Goal: Transaction & Acquisition: Purchase product/service

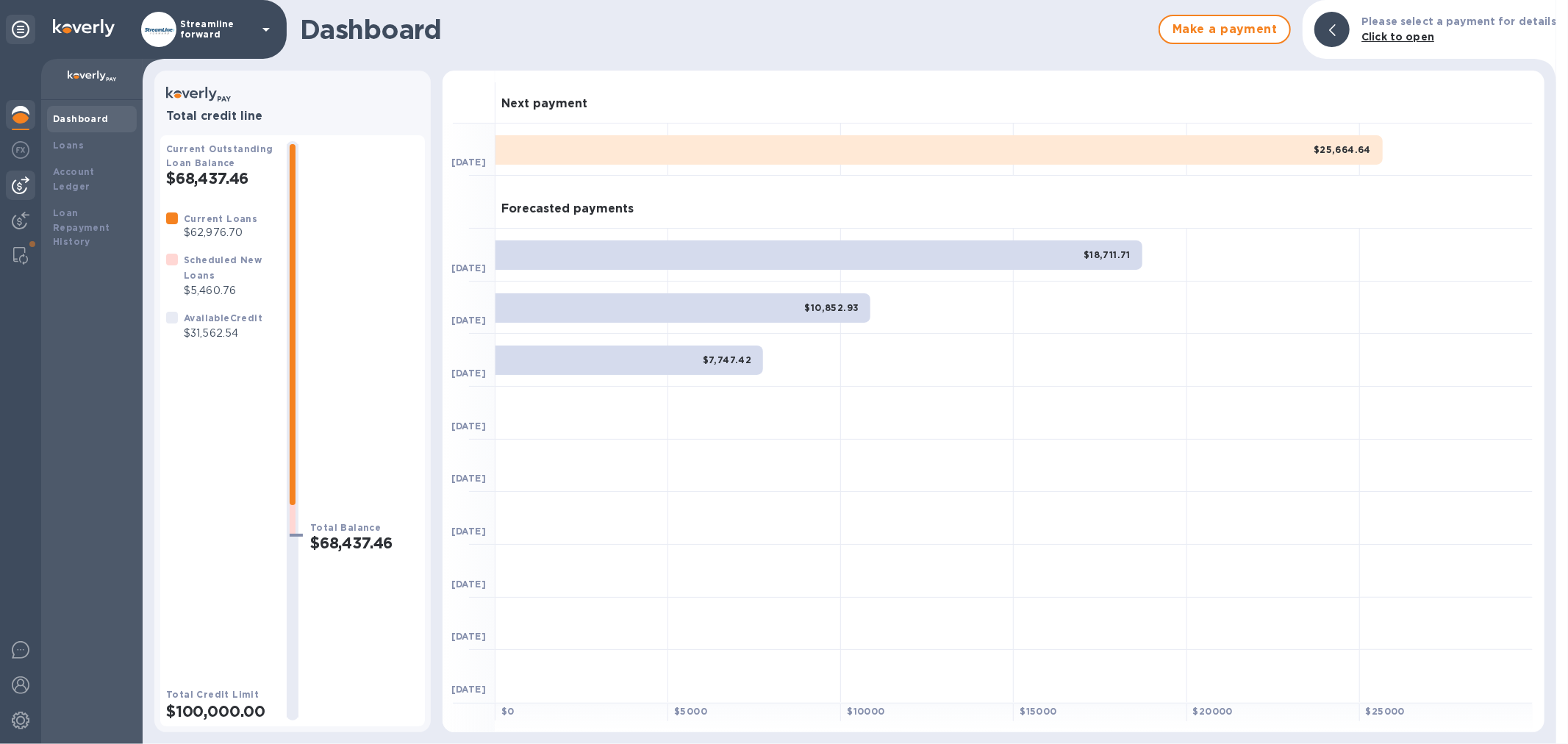
click at [18, 184] on img at bounding box center [20, 185] width 17 height 17
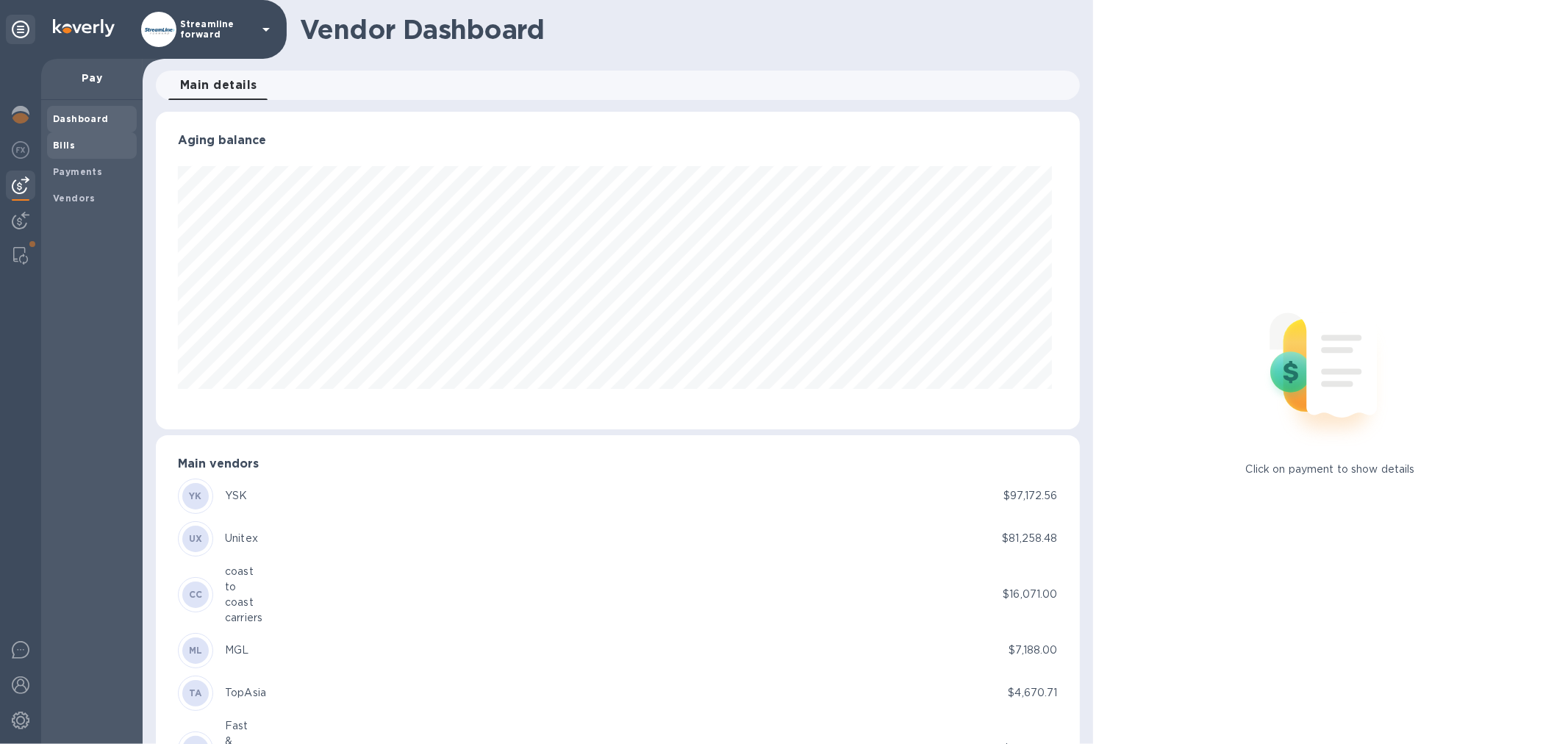
scroll to position [318, 917]
click at [78, 164] on span "Payments" at bounding box center [78, 172] width 50 height 15
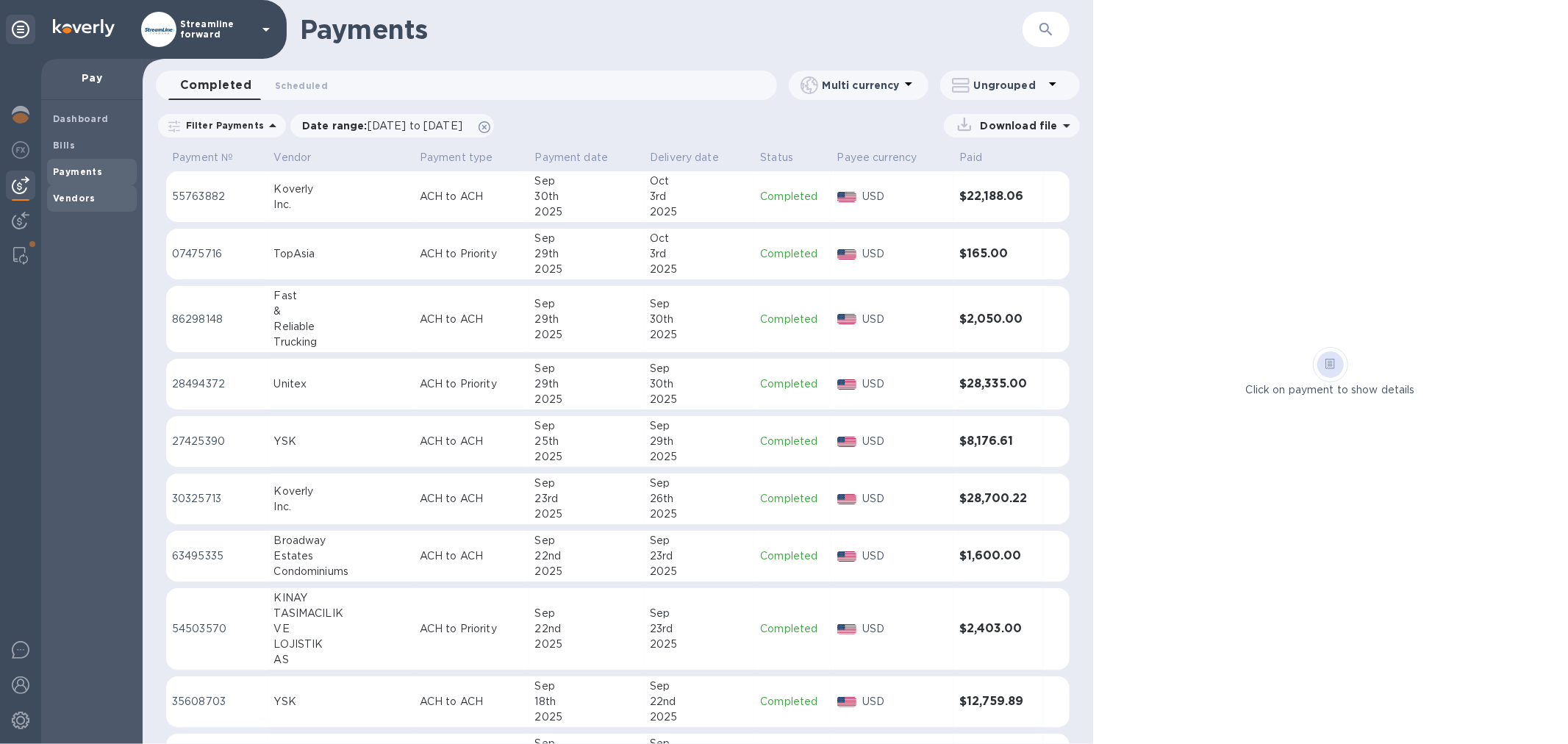
click at [96, 201] on span "Vendors" at bounding box center [92, 198] width 78 height 15
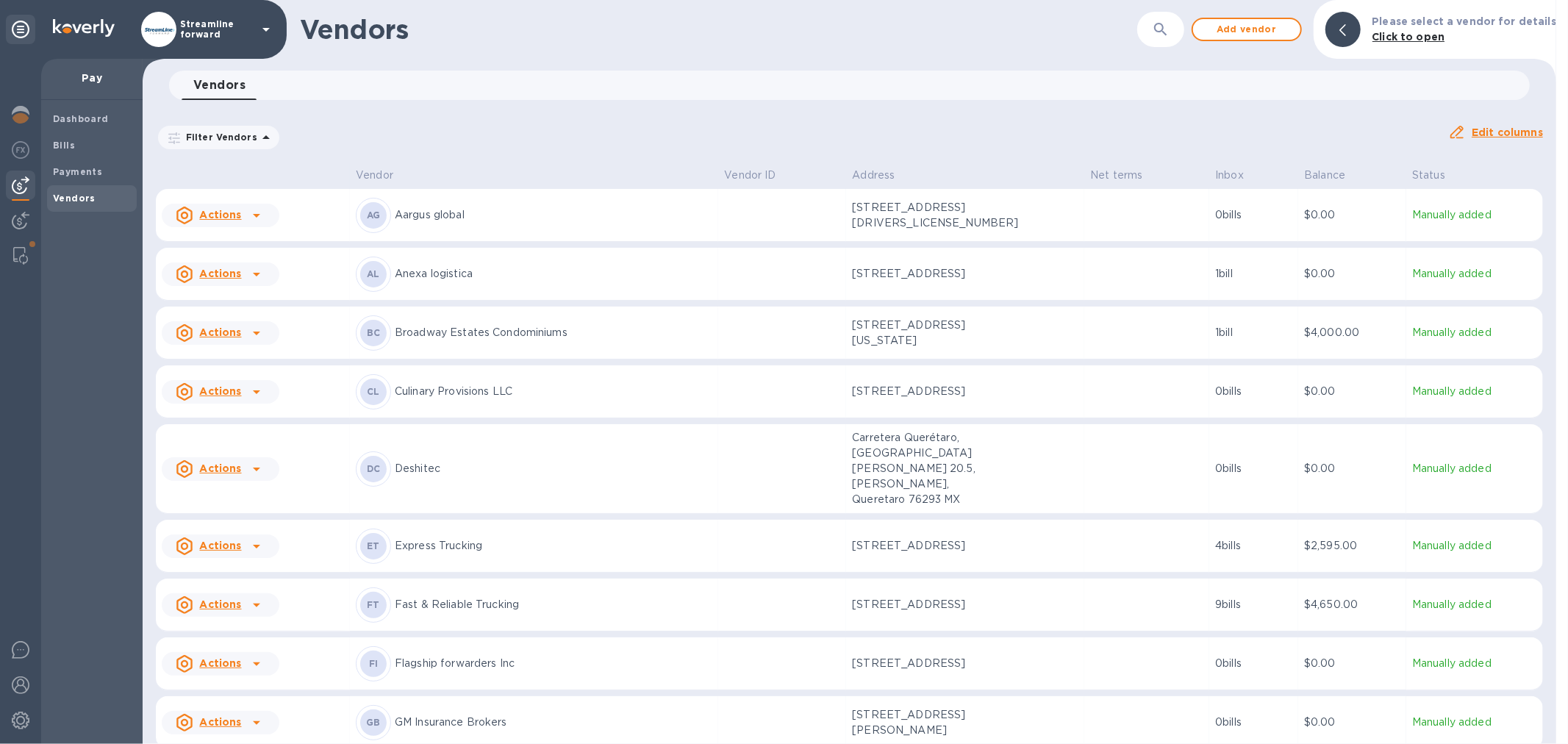
click at [537, 144] on div "Filter Vendors Auto pay: All" at bounding box center [796, 137] width 1281 height 28
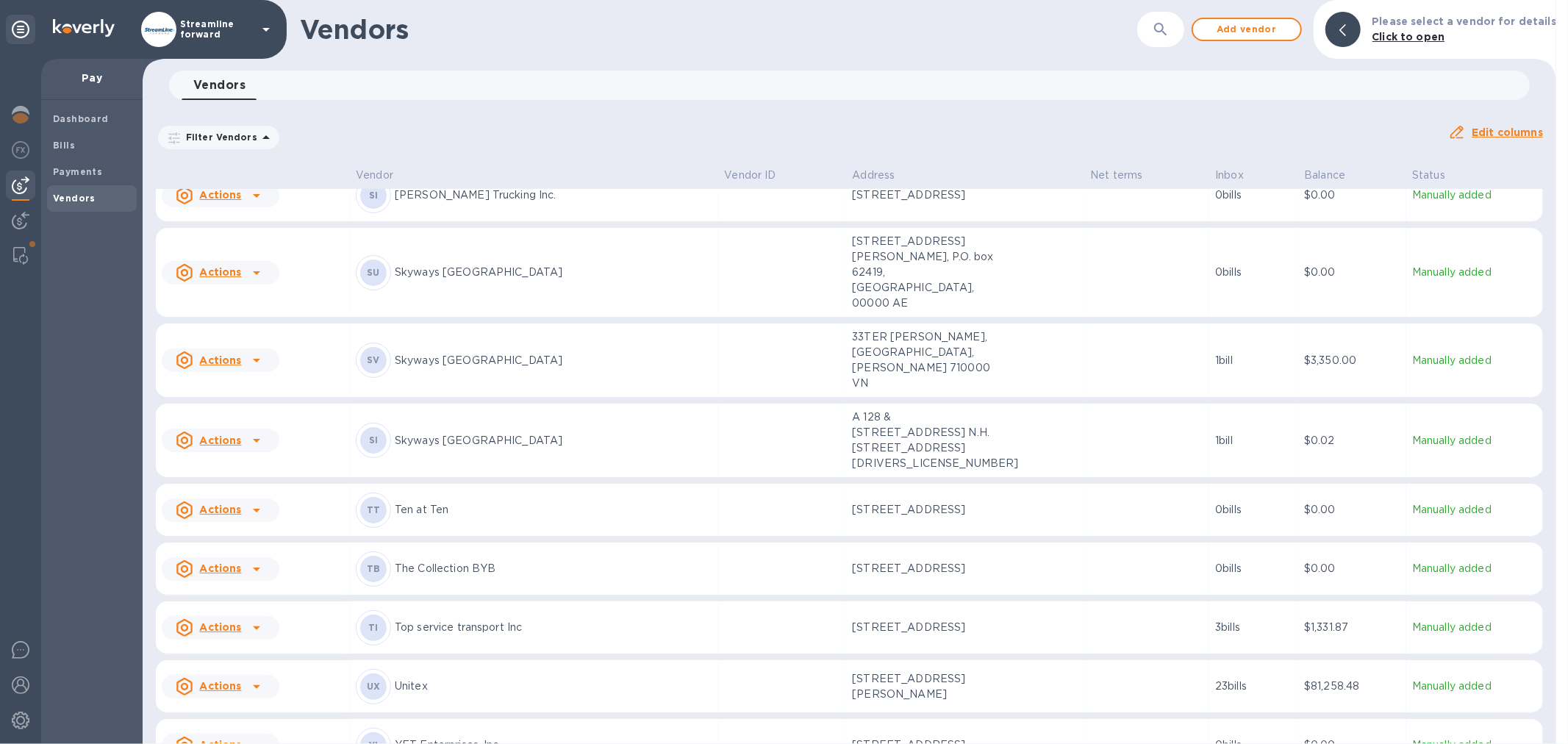
scroll to position [690, 0]
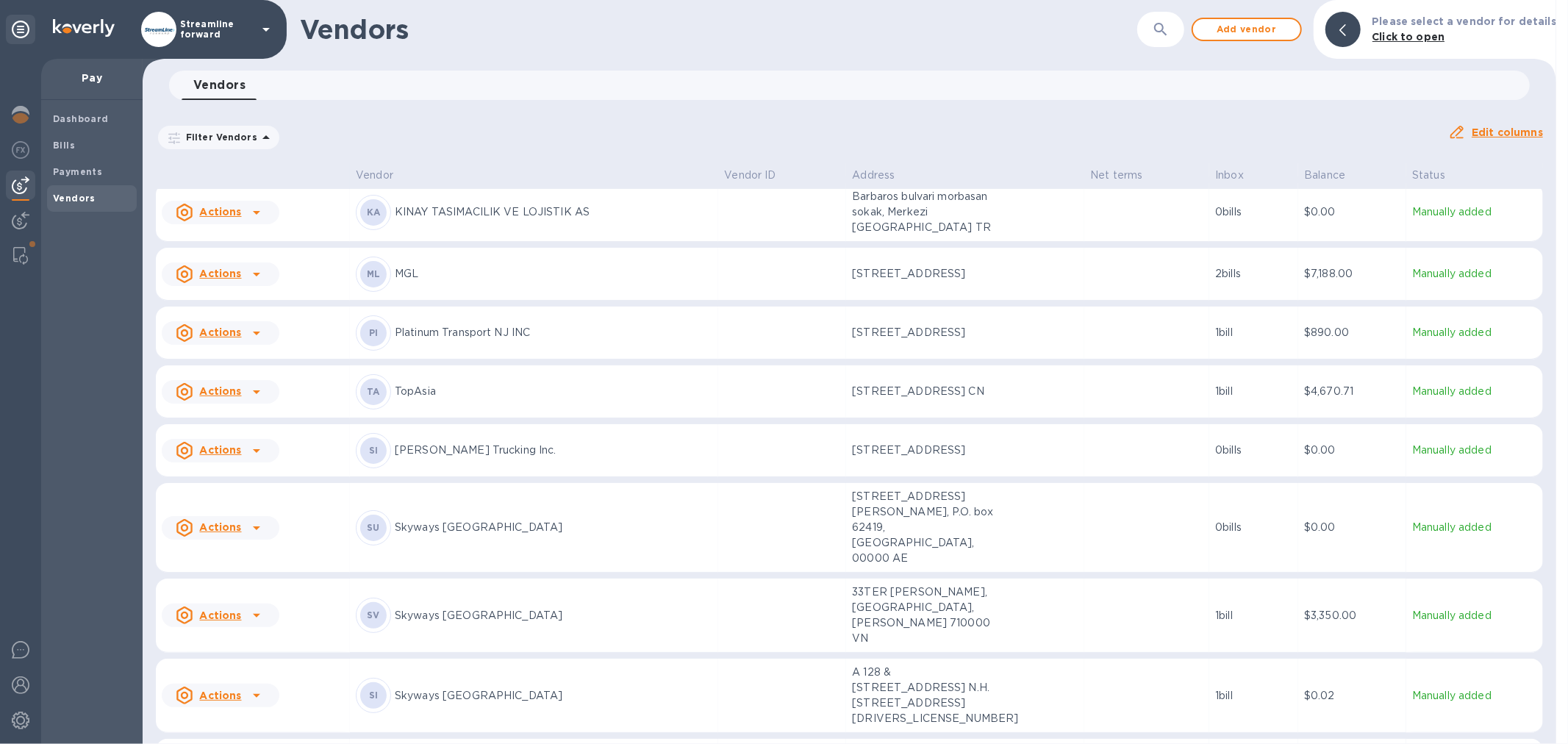
click at [790, 39] on h1 "Vendors" at bounding box center [719, 29] width 837 height 31
click at [674, 114] on div "Filter Vendors Auto pay: All Edit columns" at bounding box center [848, 131] width 1398 height 51
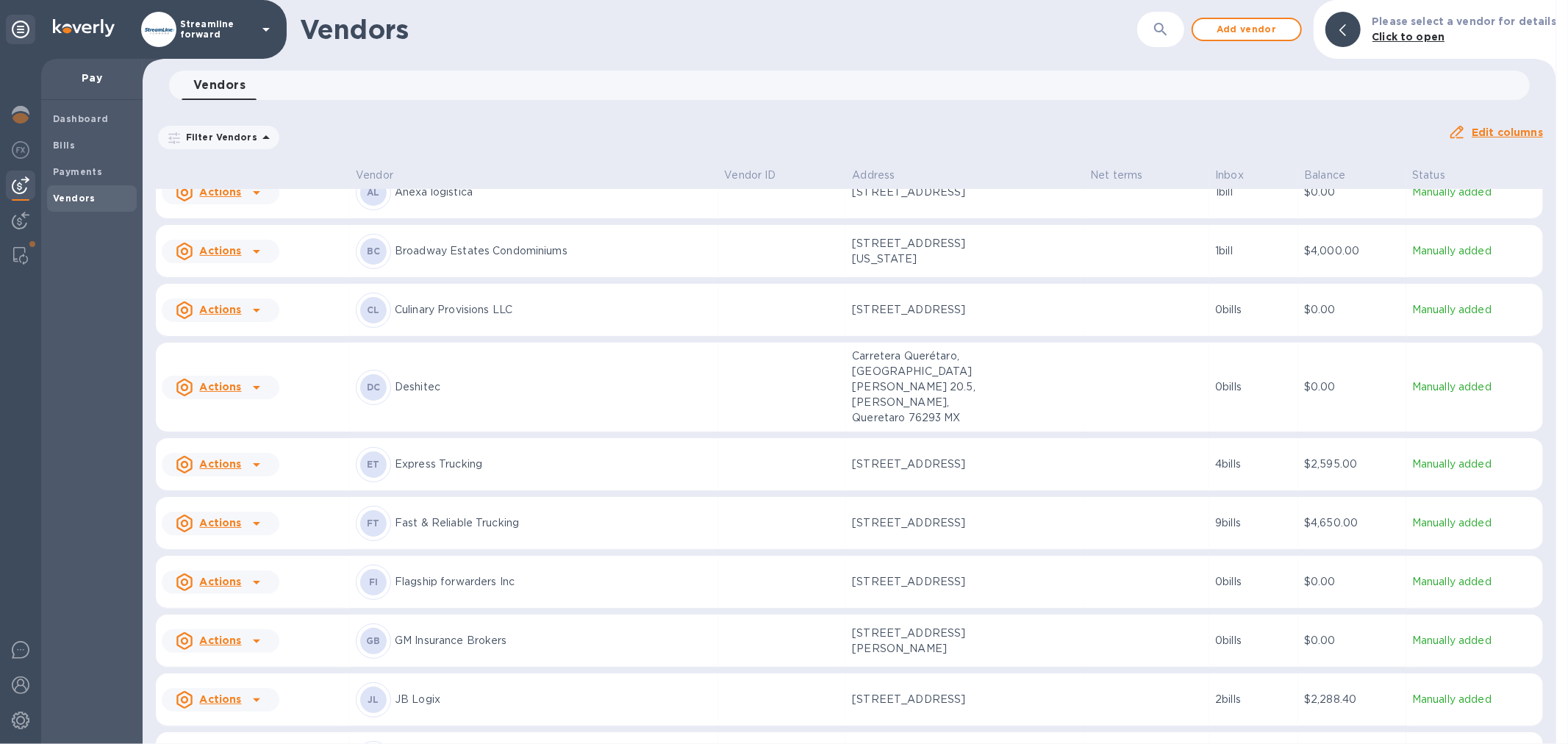
scroll to position [0, 0]
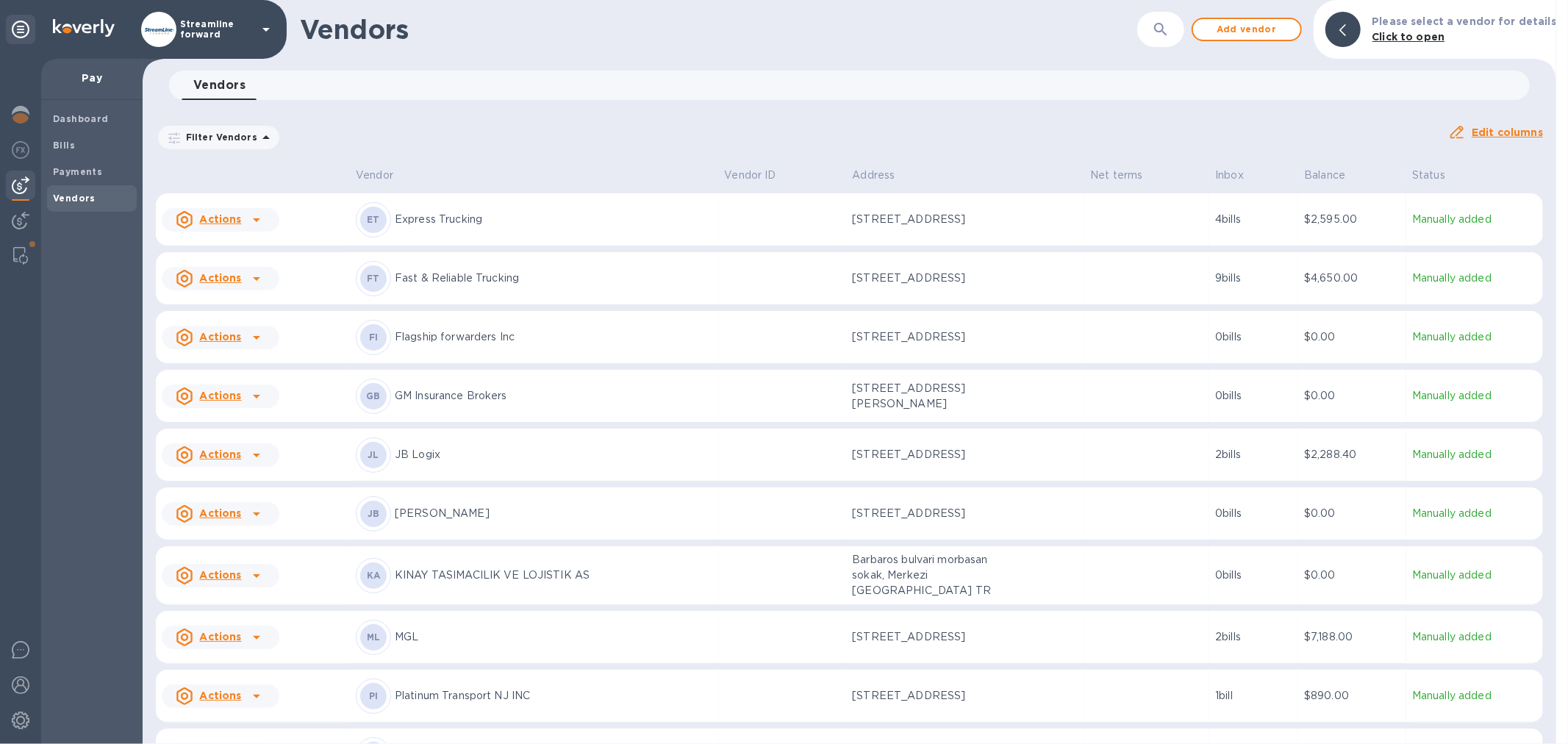
click at [553, 506] on p "[PERSON_NAME]" at bounding box center [554, 513] width 318 height 16
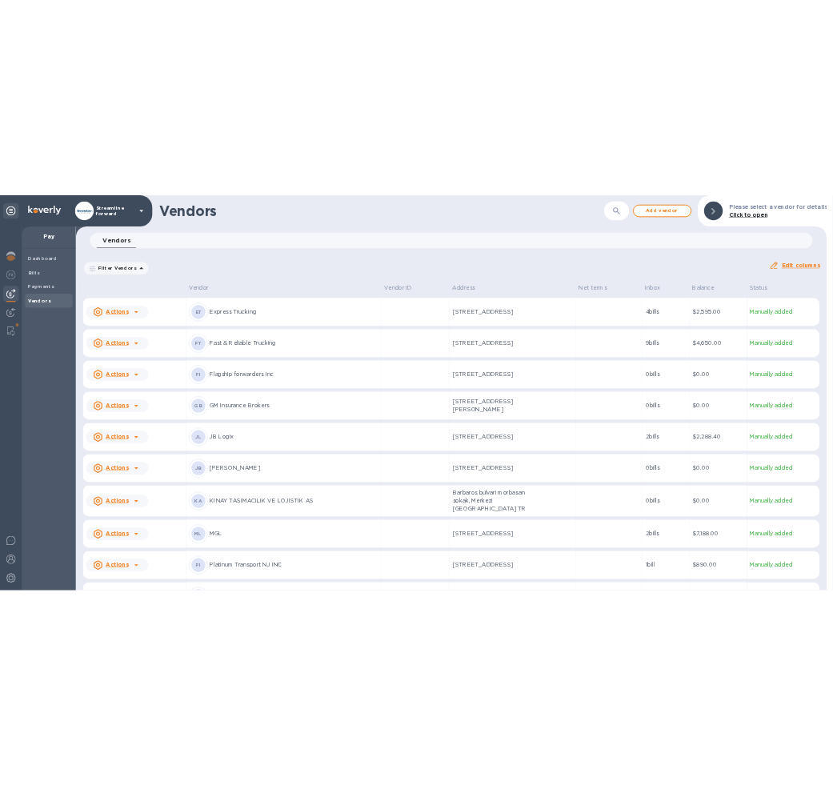
scroll to position [370, 0]
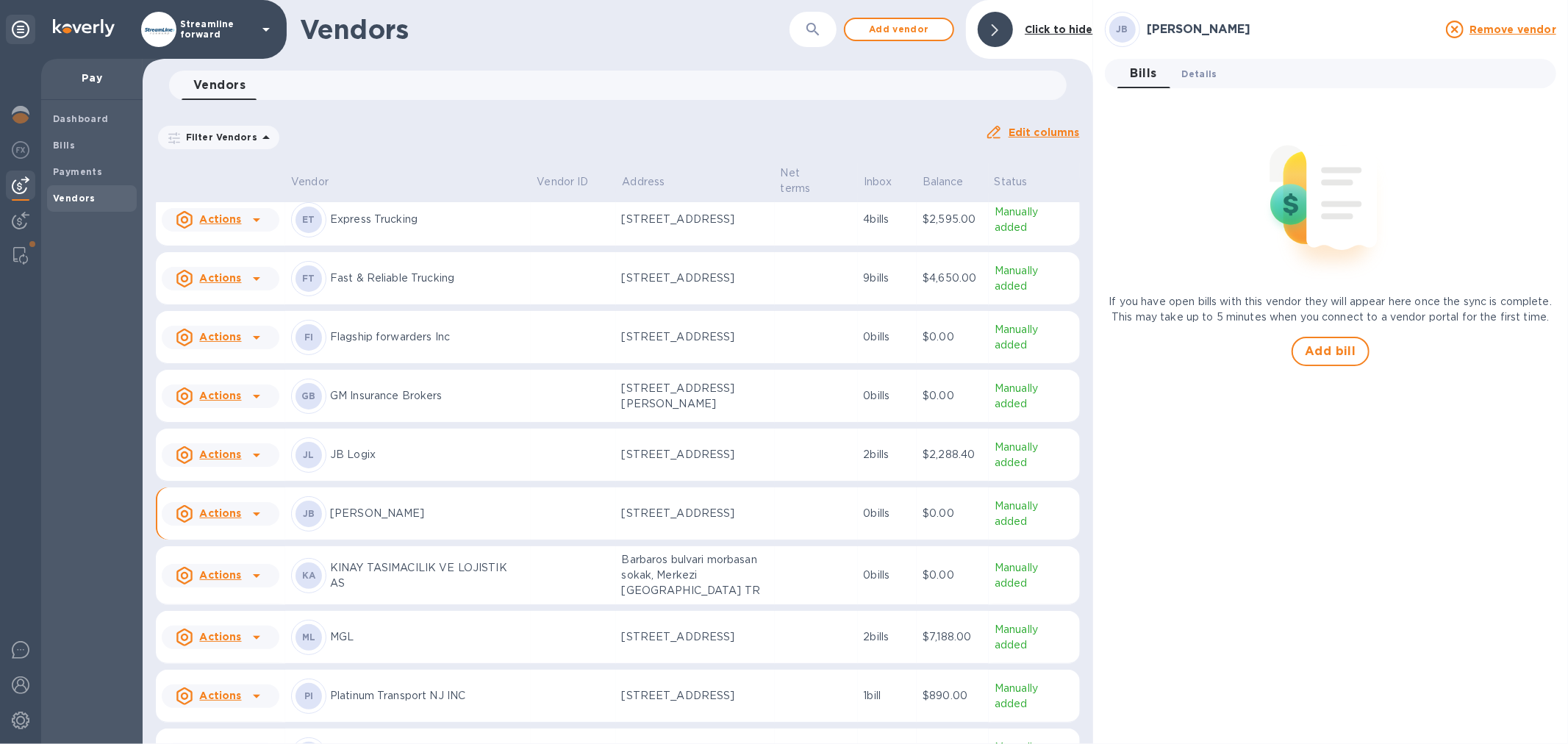
click at [1208, 68] on span "Details 0" at bounding box center [1199, 73] width 35 height 16
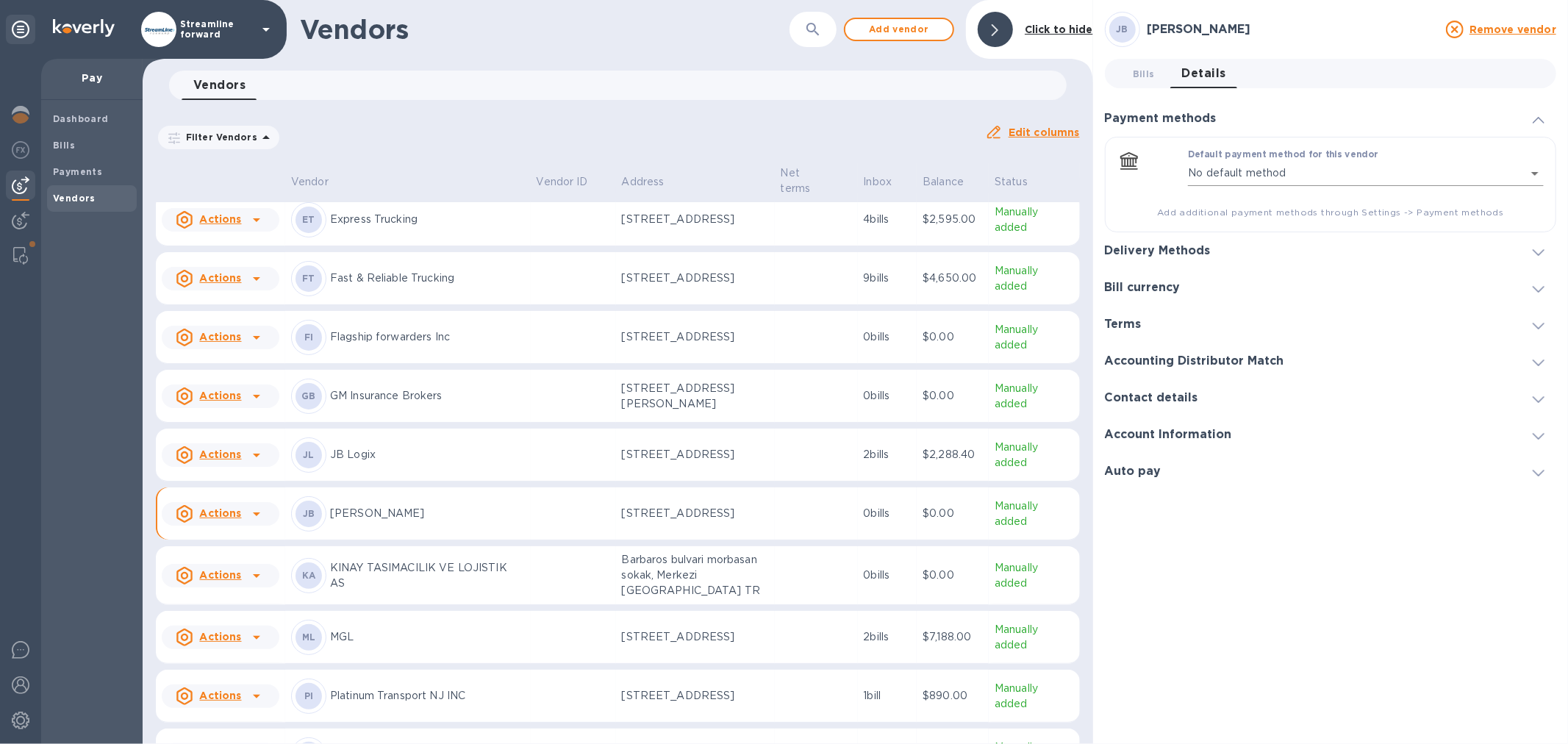
click at [1535, 172] on body "Streamline forward Pay Dashboard Bills Payments Vendors Vendors ​ Add vendor Cl…" at bounding box center [784, 372] width 1568 height 744
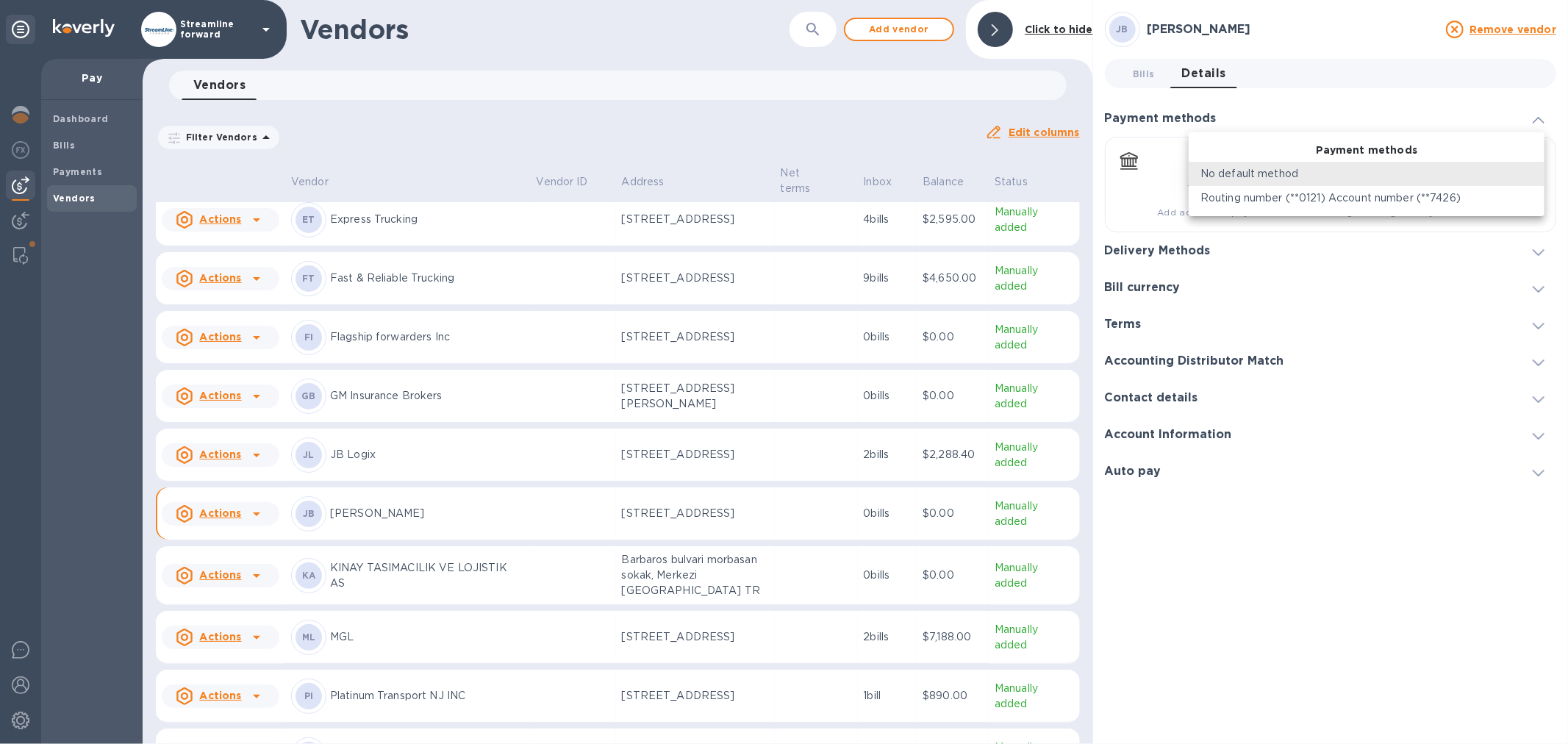
click at [1535, 172] on li "No default method" at bounding box center [1365, 174] width 355 height 24
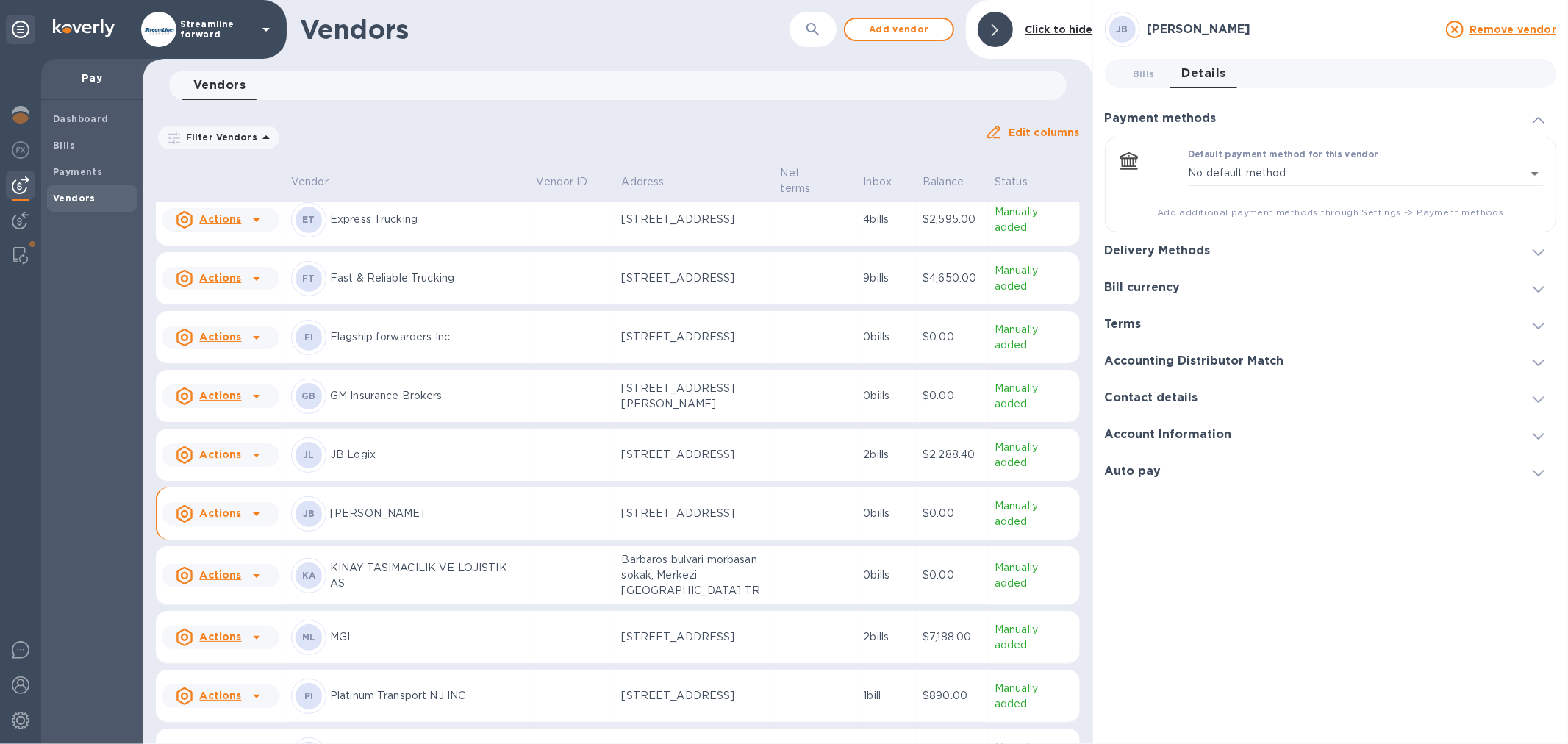
click at [1534, 250] on icon at bounding box center [1538, 252] width 12 height 6
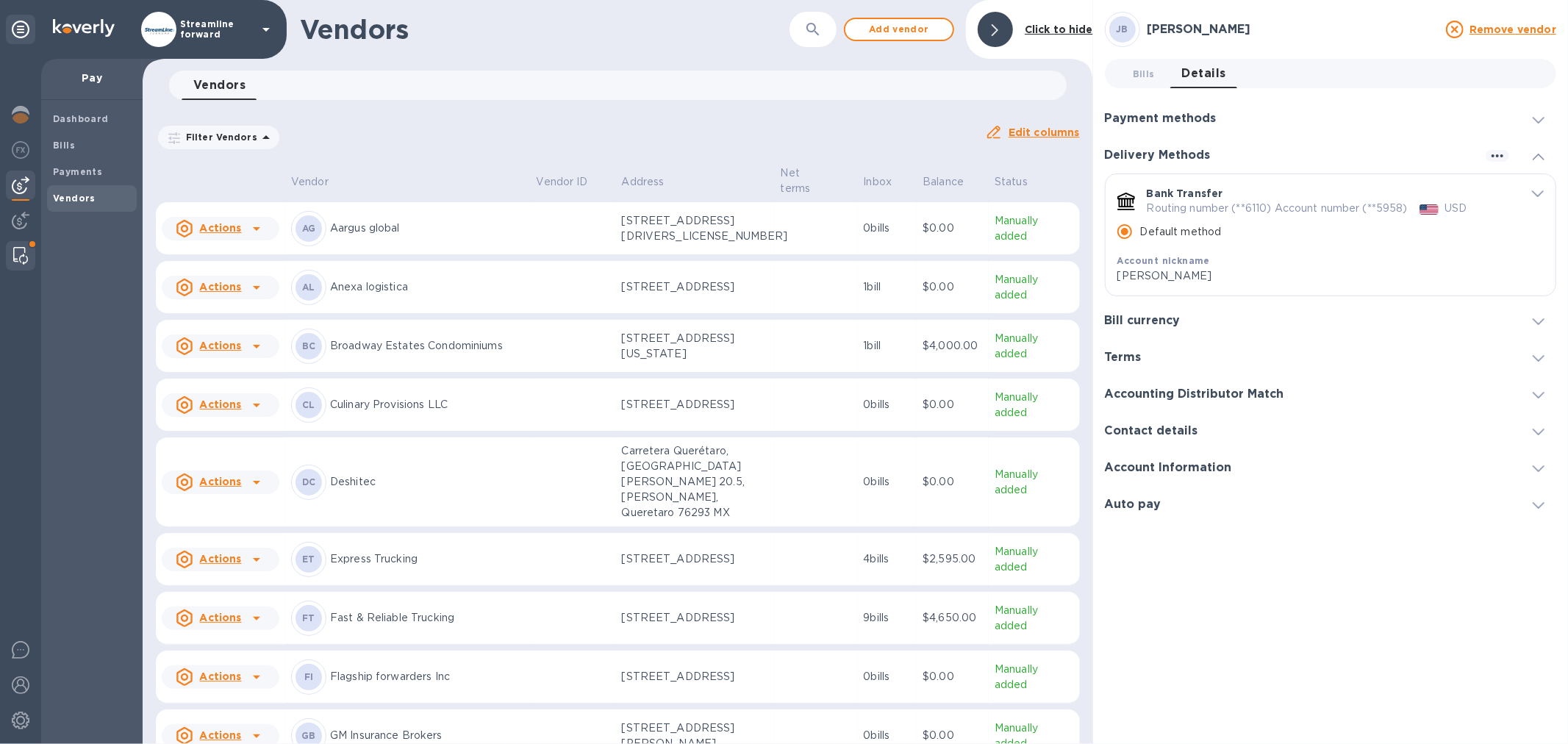
click at [16, 245] on div at bounding box center [20, 256] width 27 height 29
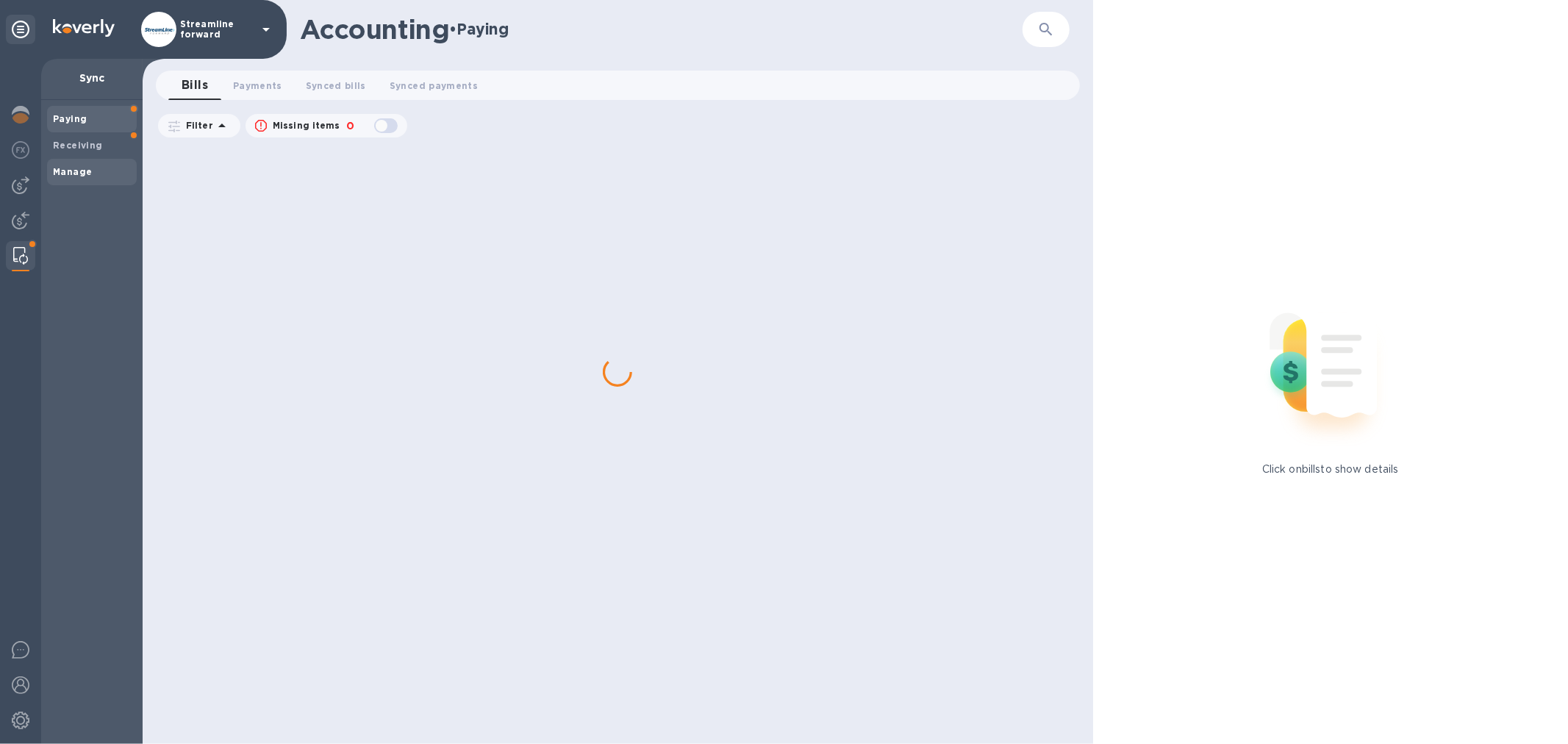
click at [98, 168] on span "Manage" at bounding box center [92, 172] width 78 height 15
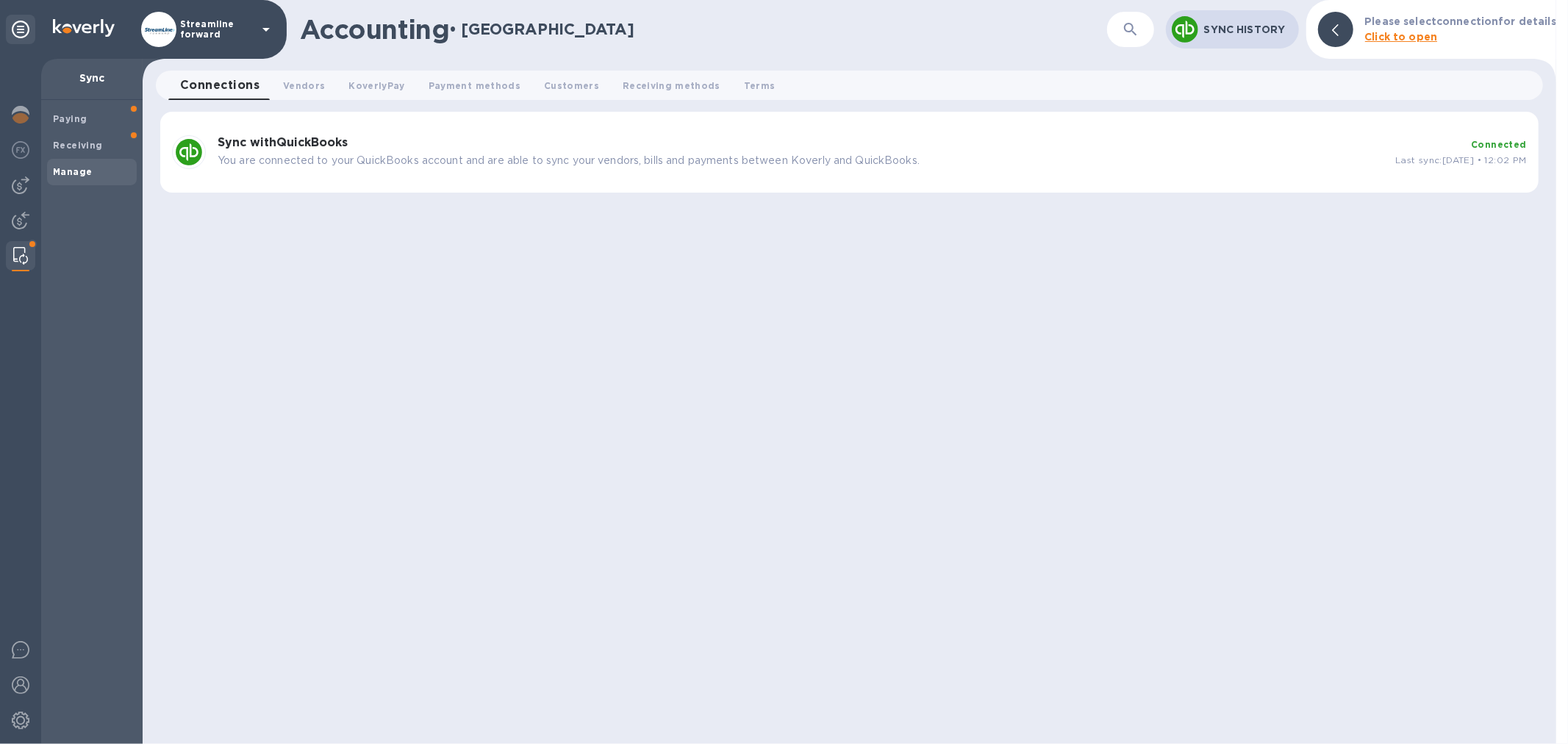
click at [364, 159] on p "You are connected to your QuickBooks account and are able to sync your vendors,…" at bounding box center [801, 161] width 1166 height 16
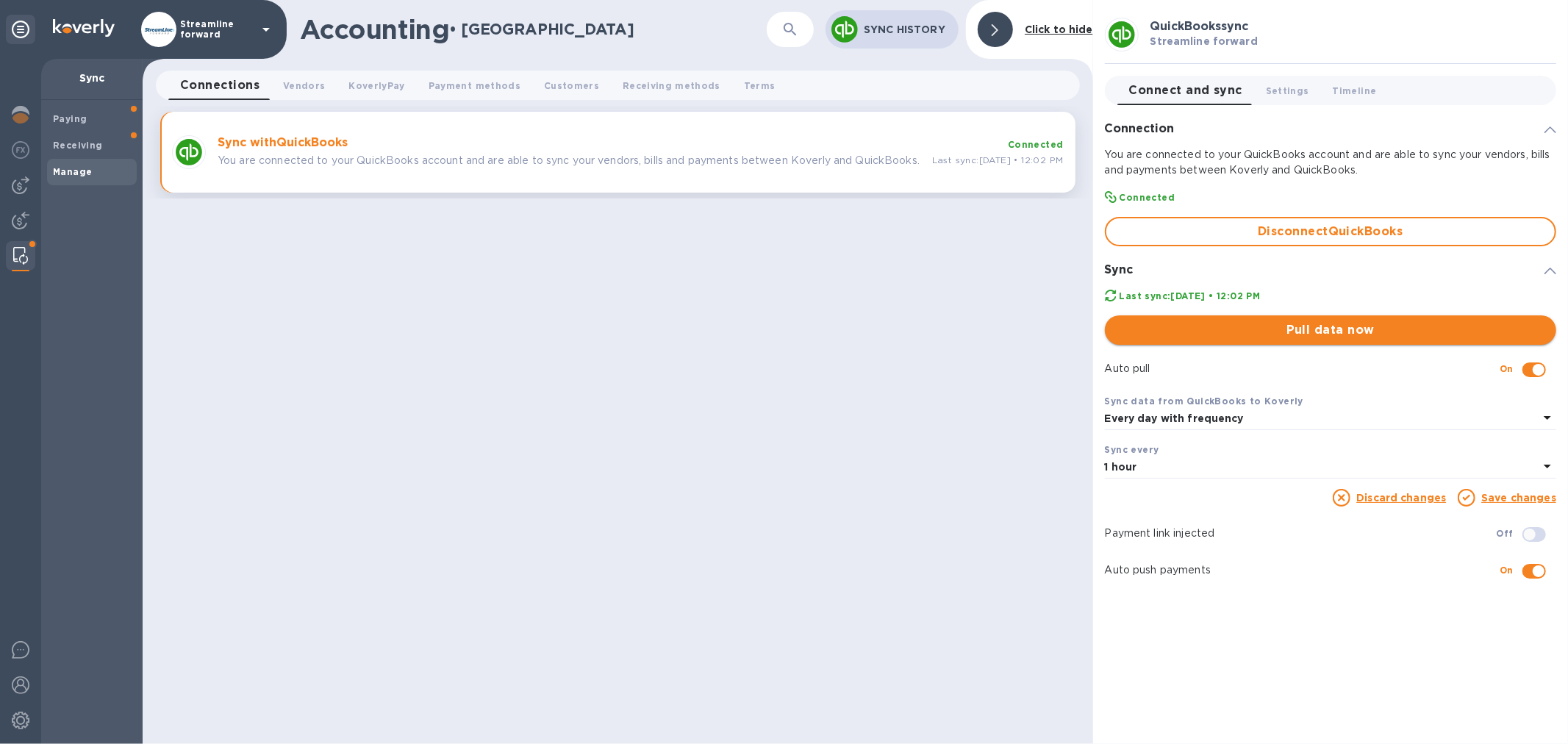
click at [1320, 333] on span "Pull data now" at bounding box center [1330, 330] width 428 height 17
click at [22, 184] on img at bounding box center [20, 185] width 17 height 17
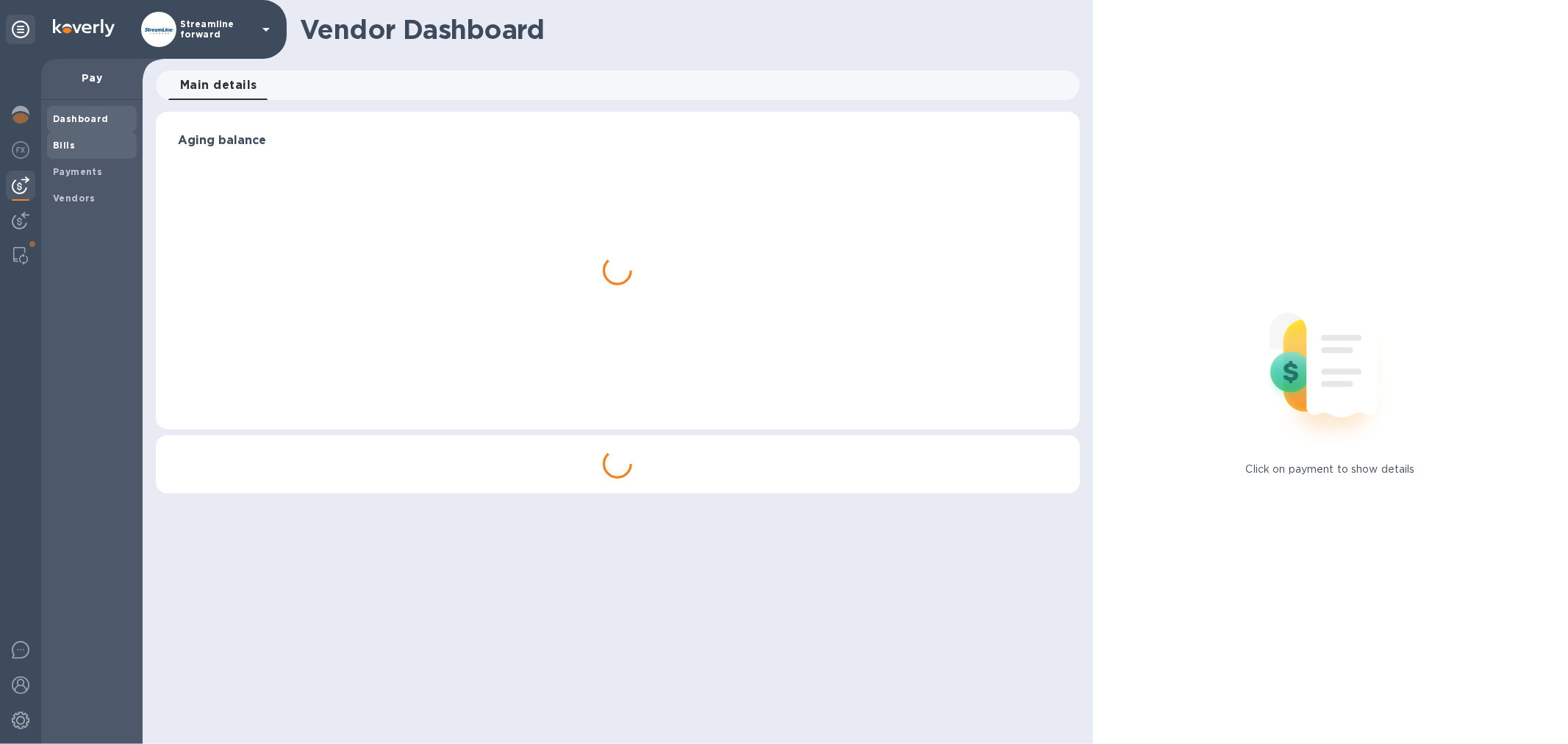
click at [91, 139] on span "Bills" at bounding box center [92, 146] width 78 height 15
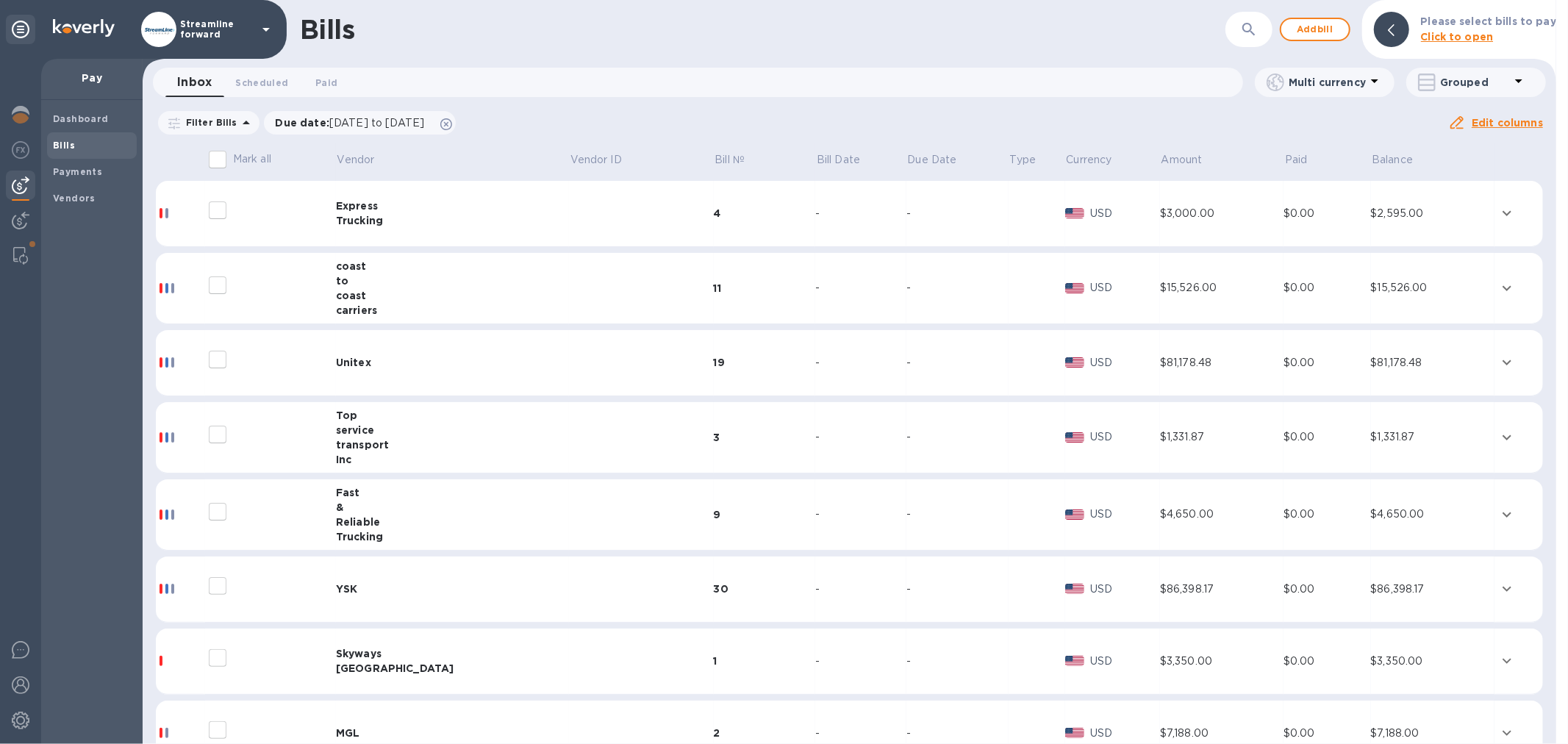
scroll to position [334, 0]
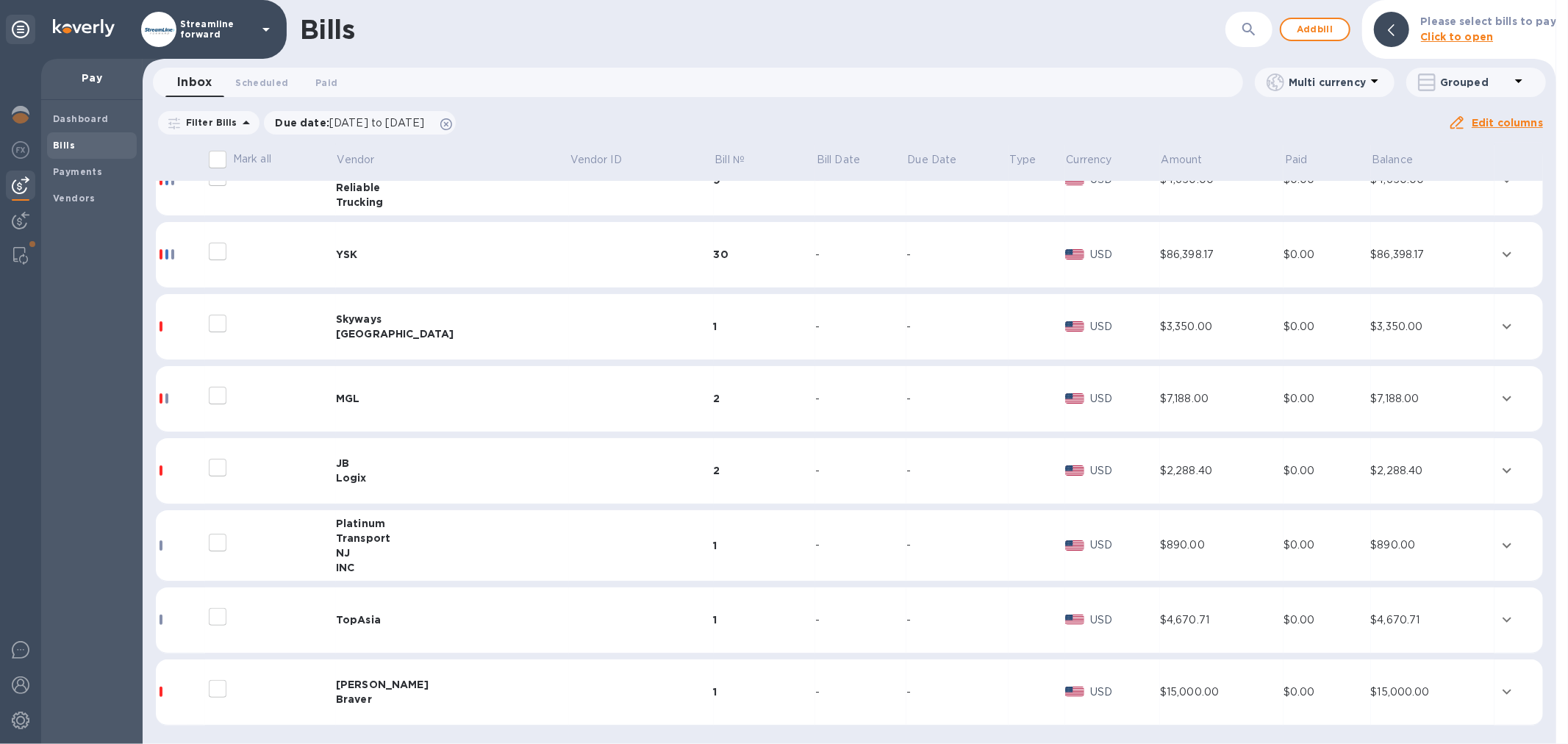
click at [334, 687] on td at bounding box center [270, 693] width 130 height 66
click at [382, 682] on div "[PERSON_NAME]" at bounding box center [453, 684] width 233 height 15
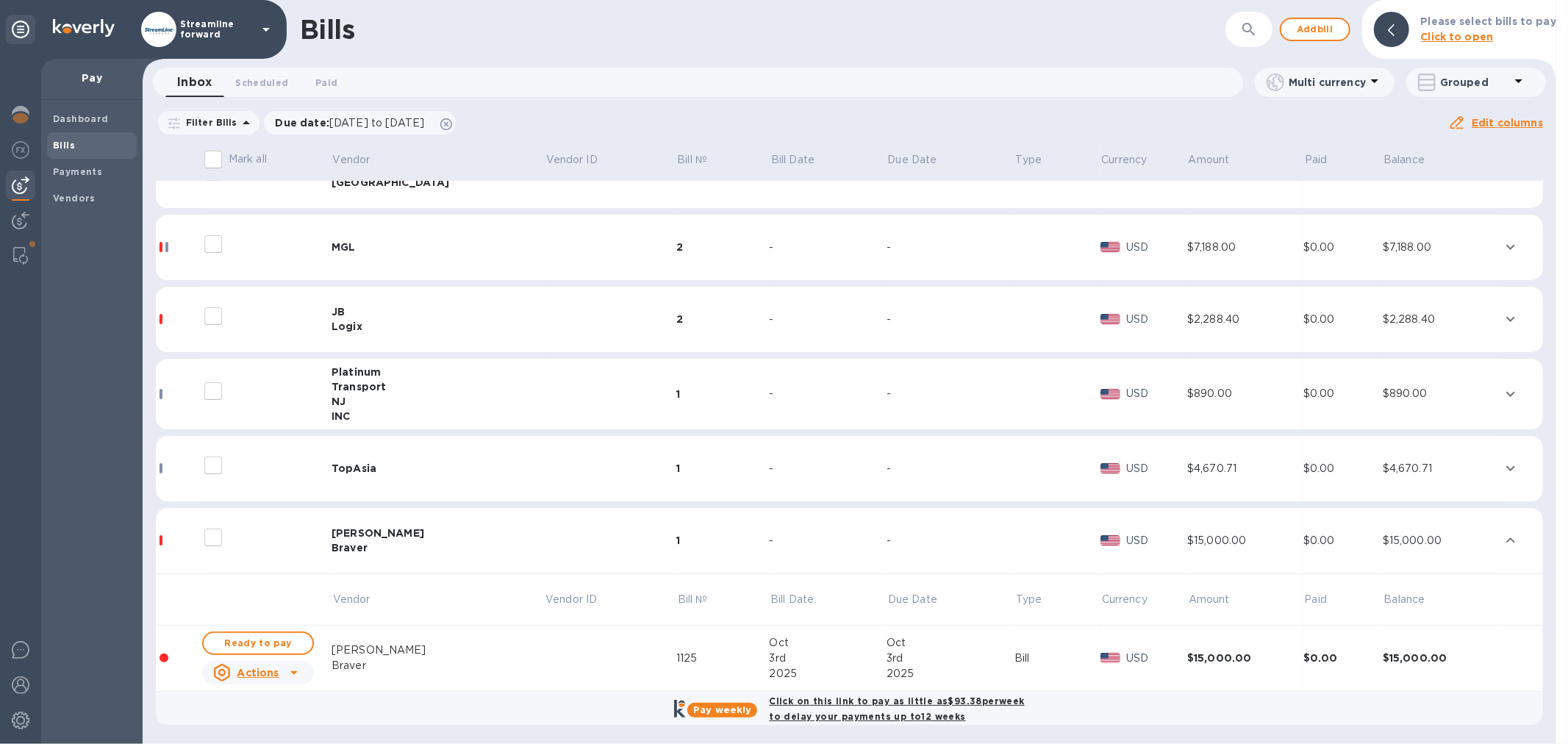
scroll to position [487, 0]
click at [289, 640] on span "Ready to pay" at bounding box center [258, 642] width 85 height 17
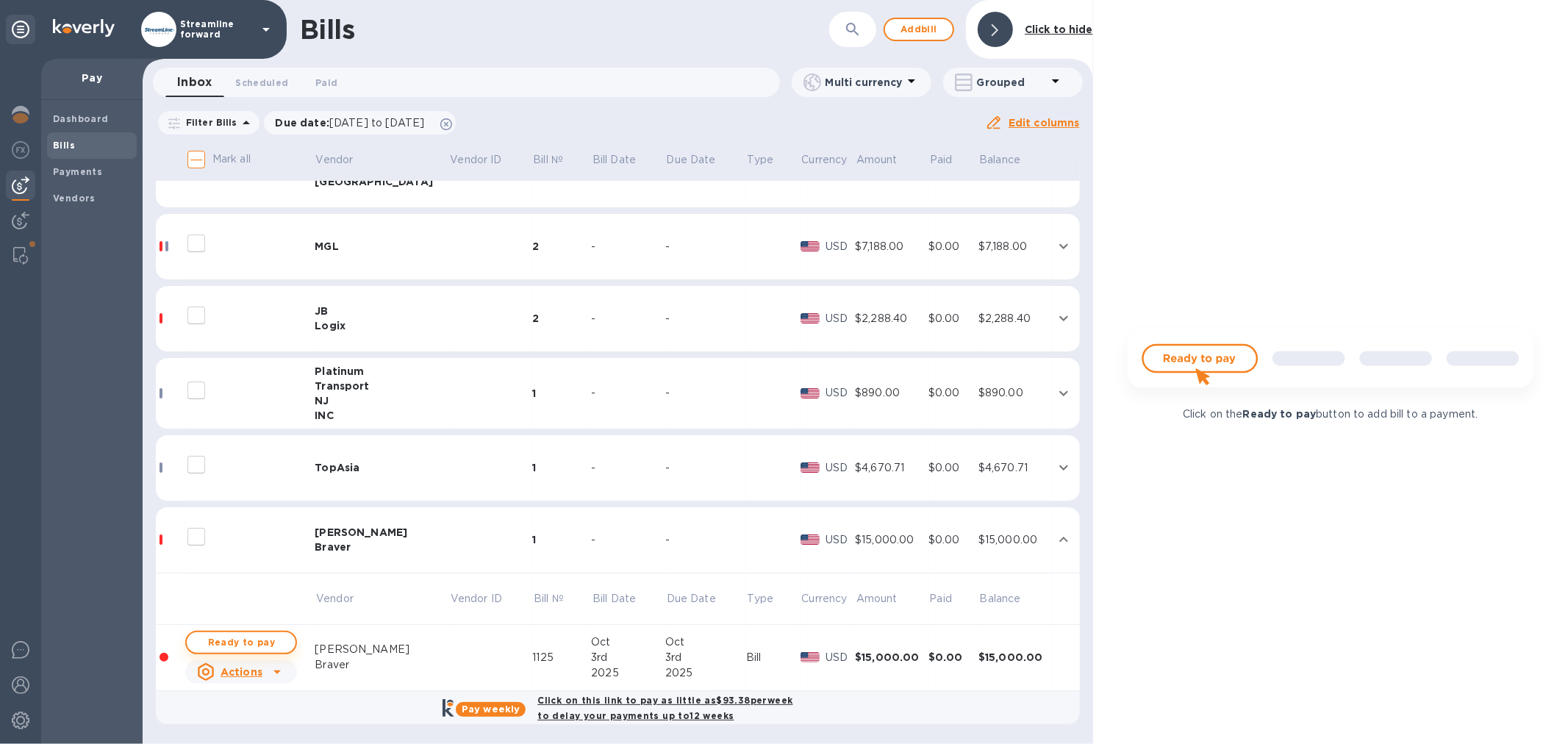
checkbox input "true"
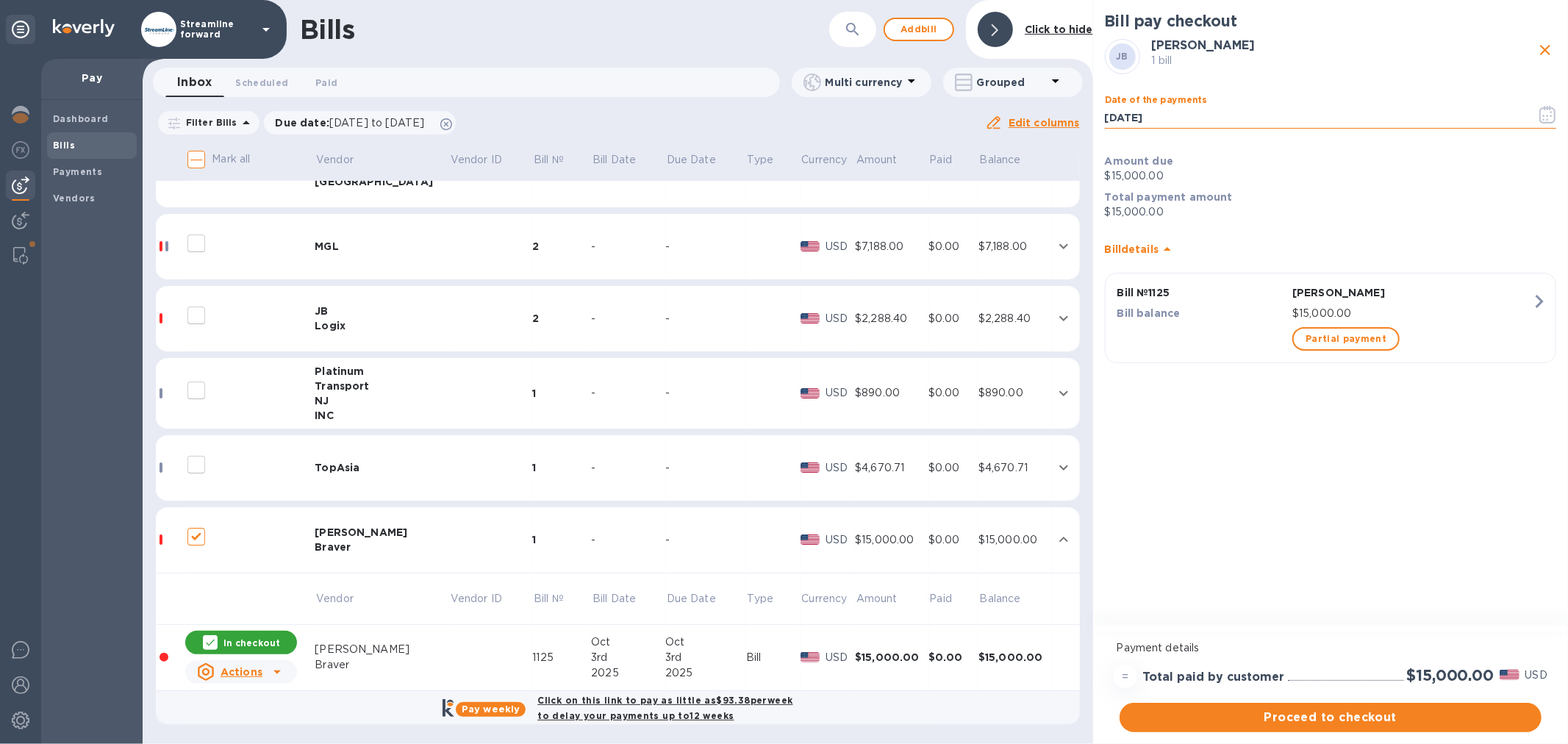
click at [1201, 111] on input "10/03/2025" at bounding box center [1314, 118] width 420 height 22
click at [1543, 114] on icon "button" at bounding box center [1547, 114] width 17 height 17
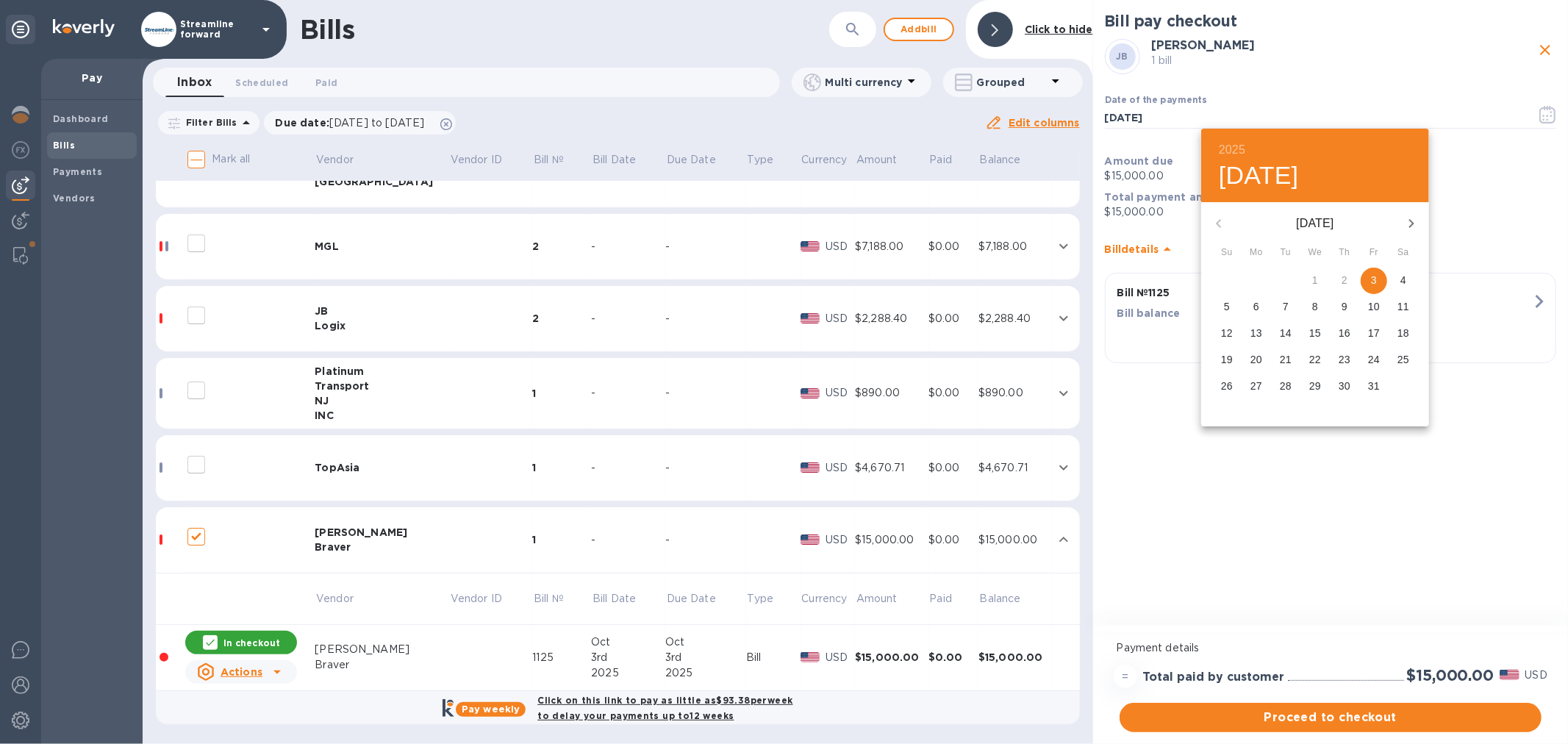
click at [1255, 308] on p "6" at bounding box center [1256, 307] width 6 height 15
type input "10/06/2025"
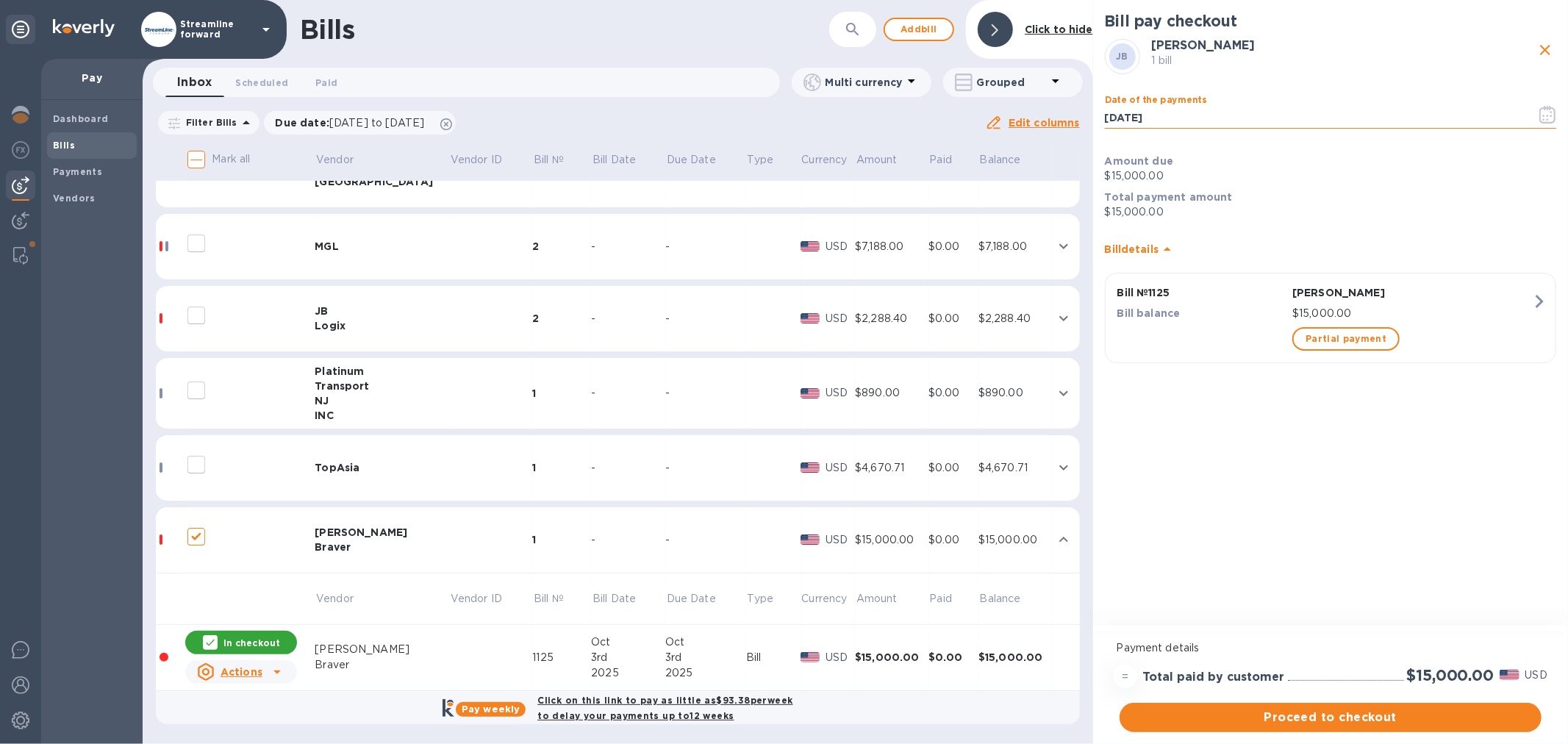
click at [1215, 115] on input "10/06/2025" at bounding box center [1314, 118] width 420 height 22
click at [1543, 111] on icon "button" at bounding box center [1547, 114] width 17 height 17
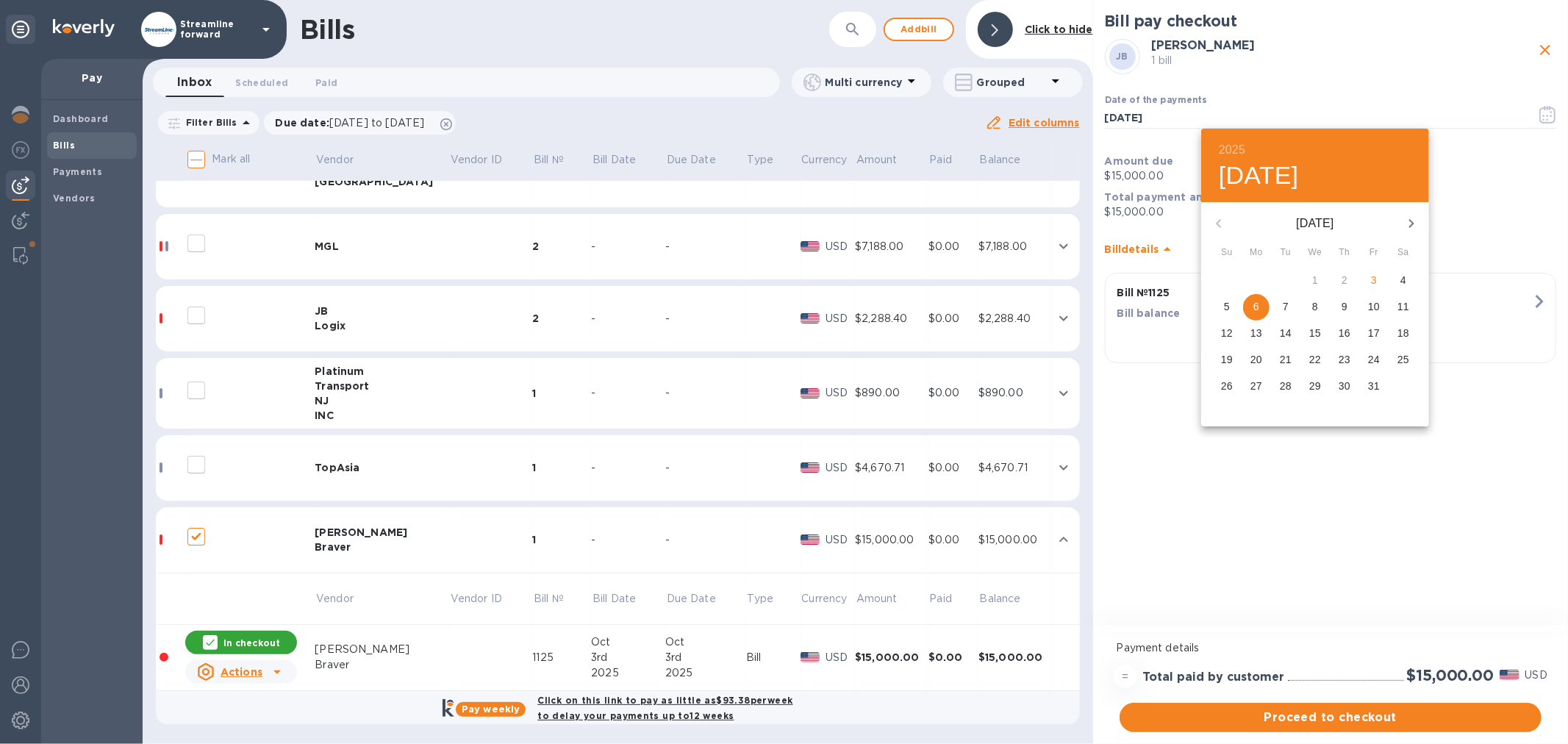
click at [1239, 565] on div at bounding box center [784, 372] width 1568 height 744
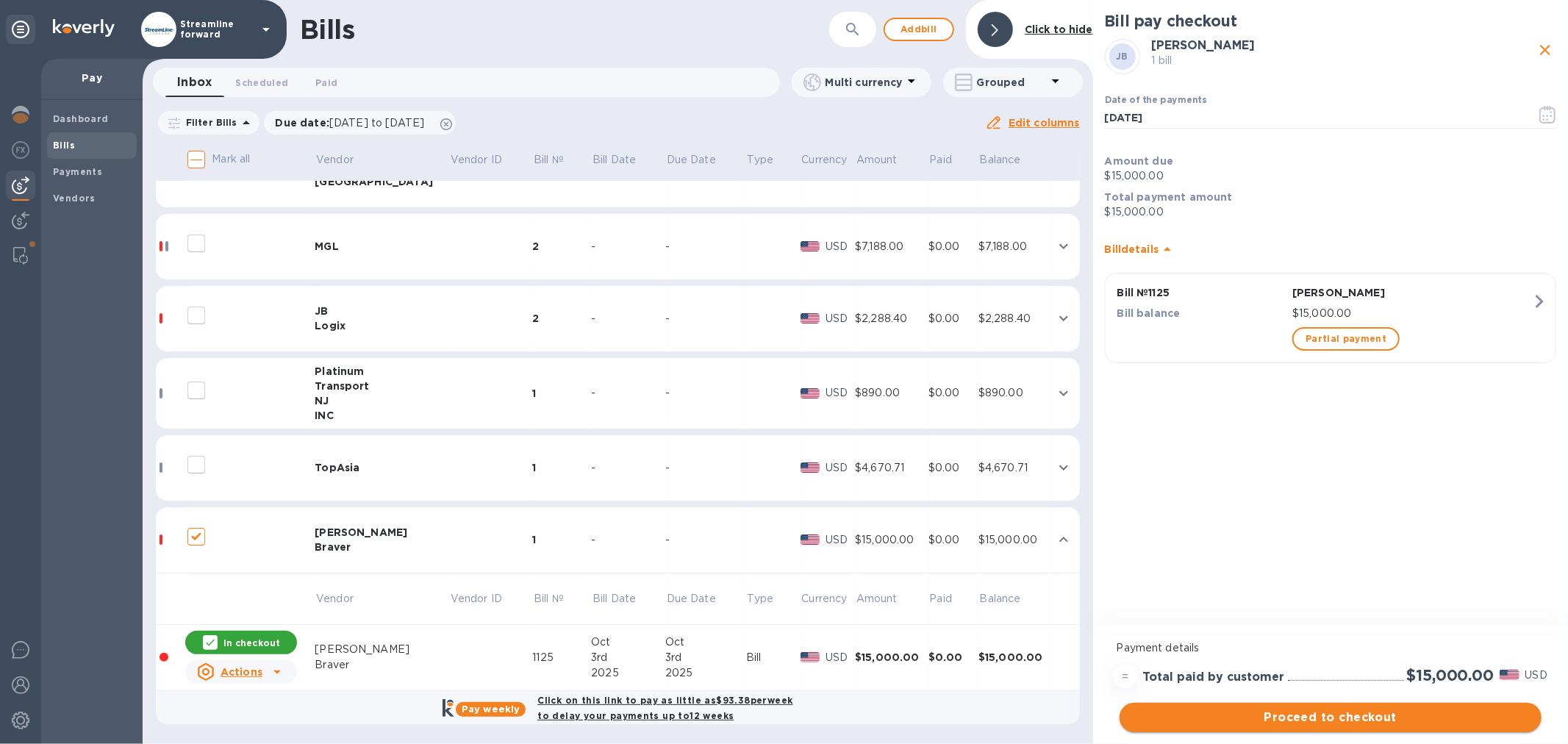
click at [1319, 719] on span "Proceed to checkout" at bounding box center [1330, 717] width 398 height 17
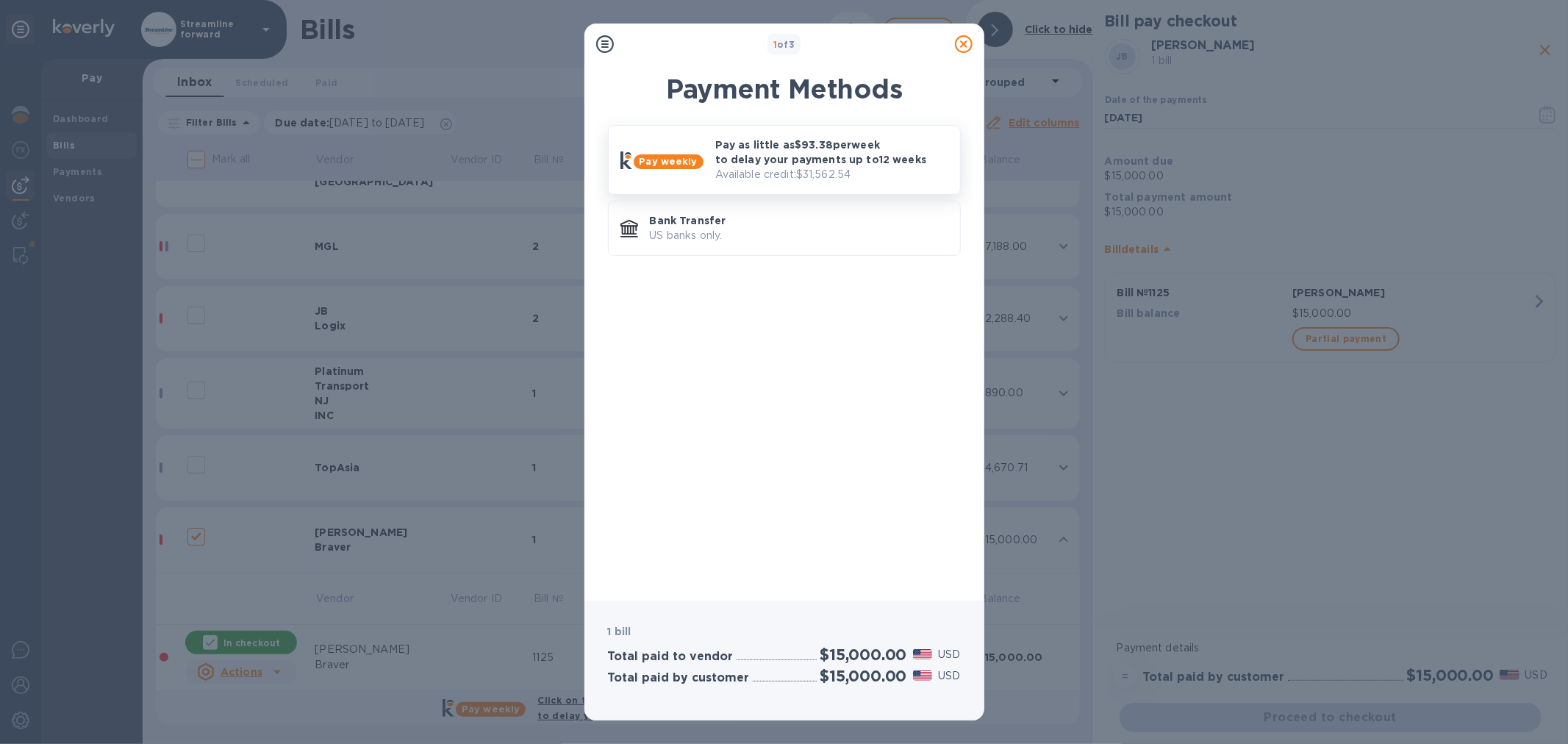
click at [774, 152] on p "Pay as little as $93.38 per week to delay your payments up to 12 weeks" at bounding box center [832, 152] width 233 height 29
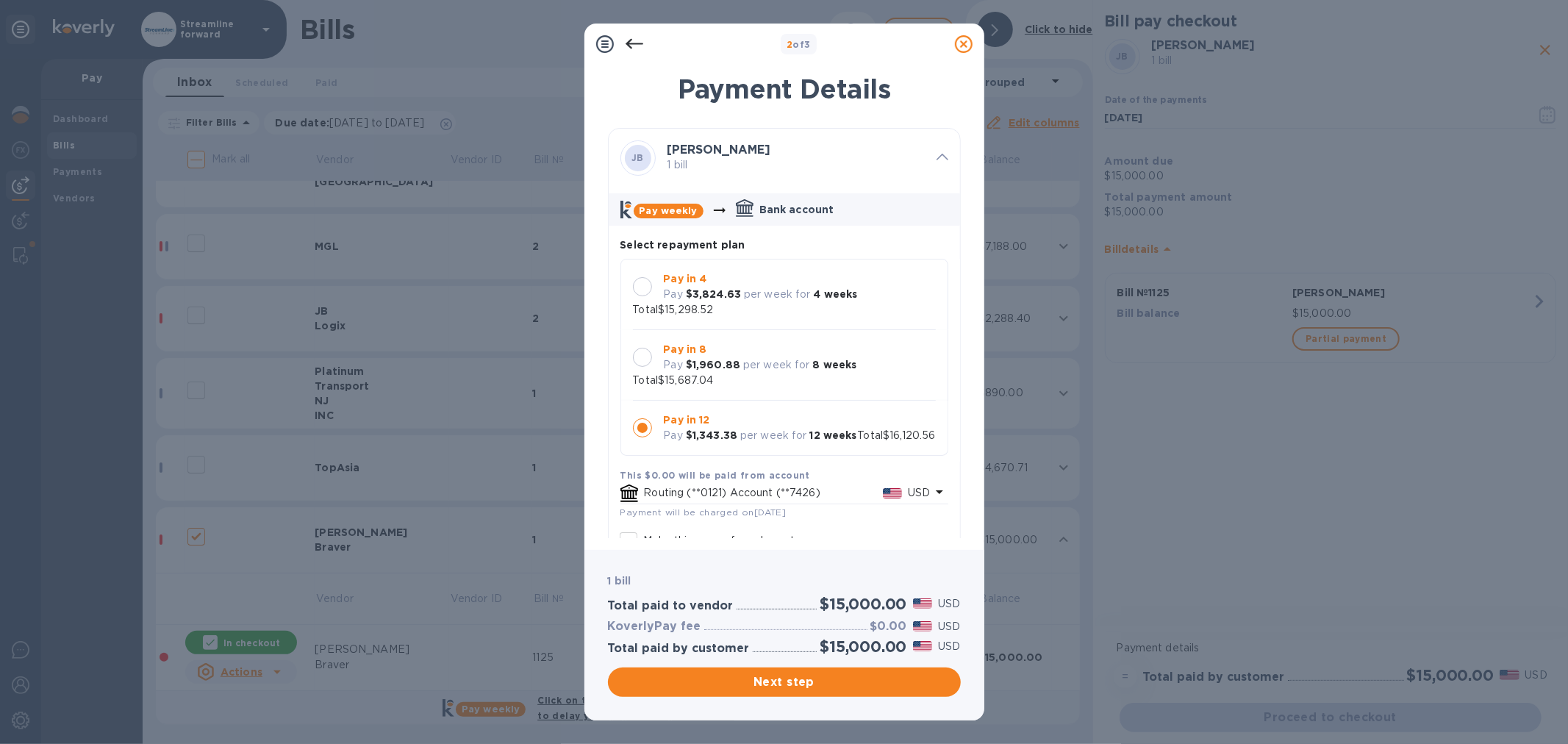
scroll to position [13, 0]
click at [658, 274] on div "Pay in 4 Pay $3,824.63 per week for 4 weeks" at bounding box center [760, 287] width 206 height 42
click at [812, 684] on span "Next step" at bounding box center [784, 682] width 330 height 17
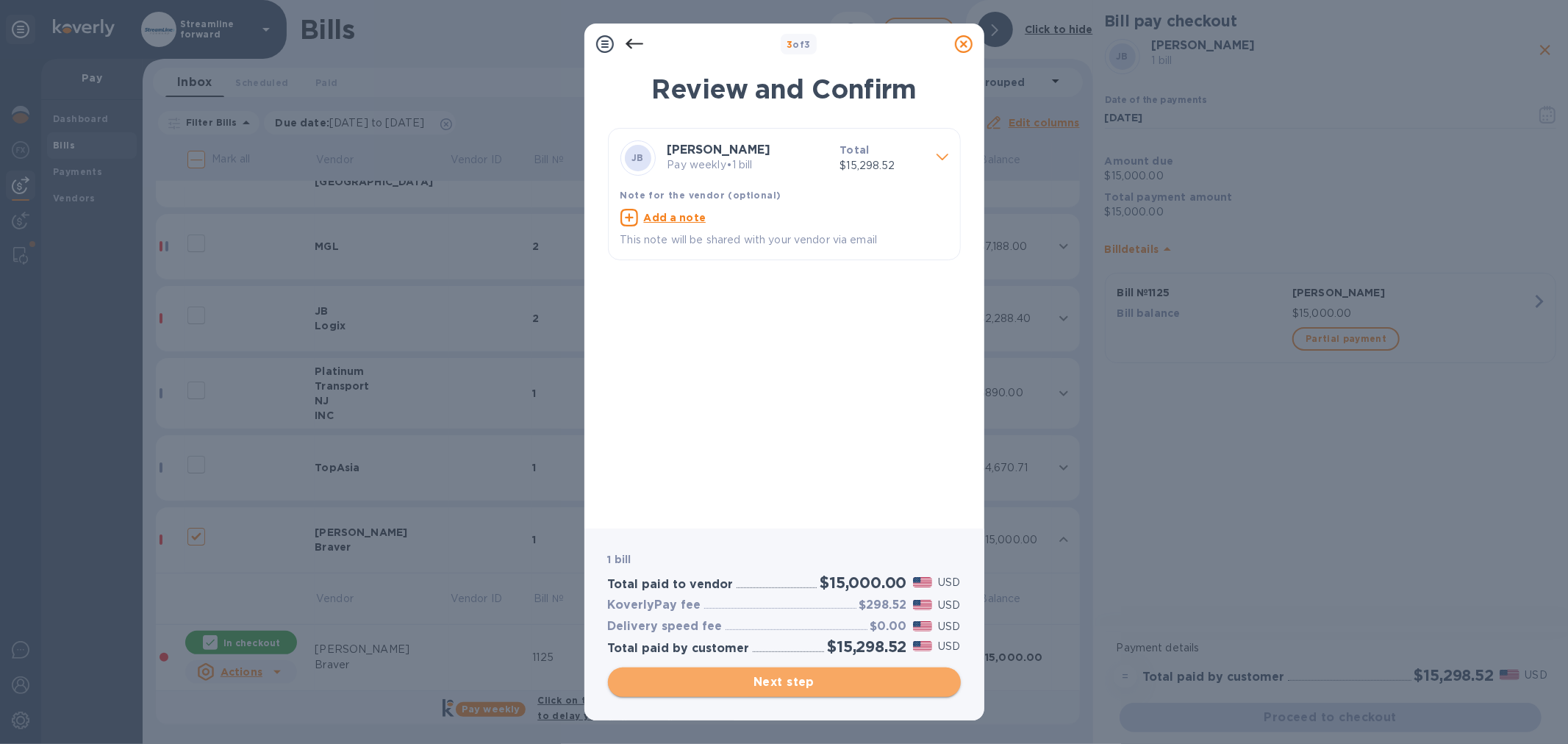
click at [778, 676] on span "Next step" at bounding box center [784, 682] width 330 height 17
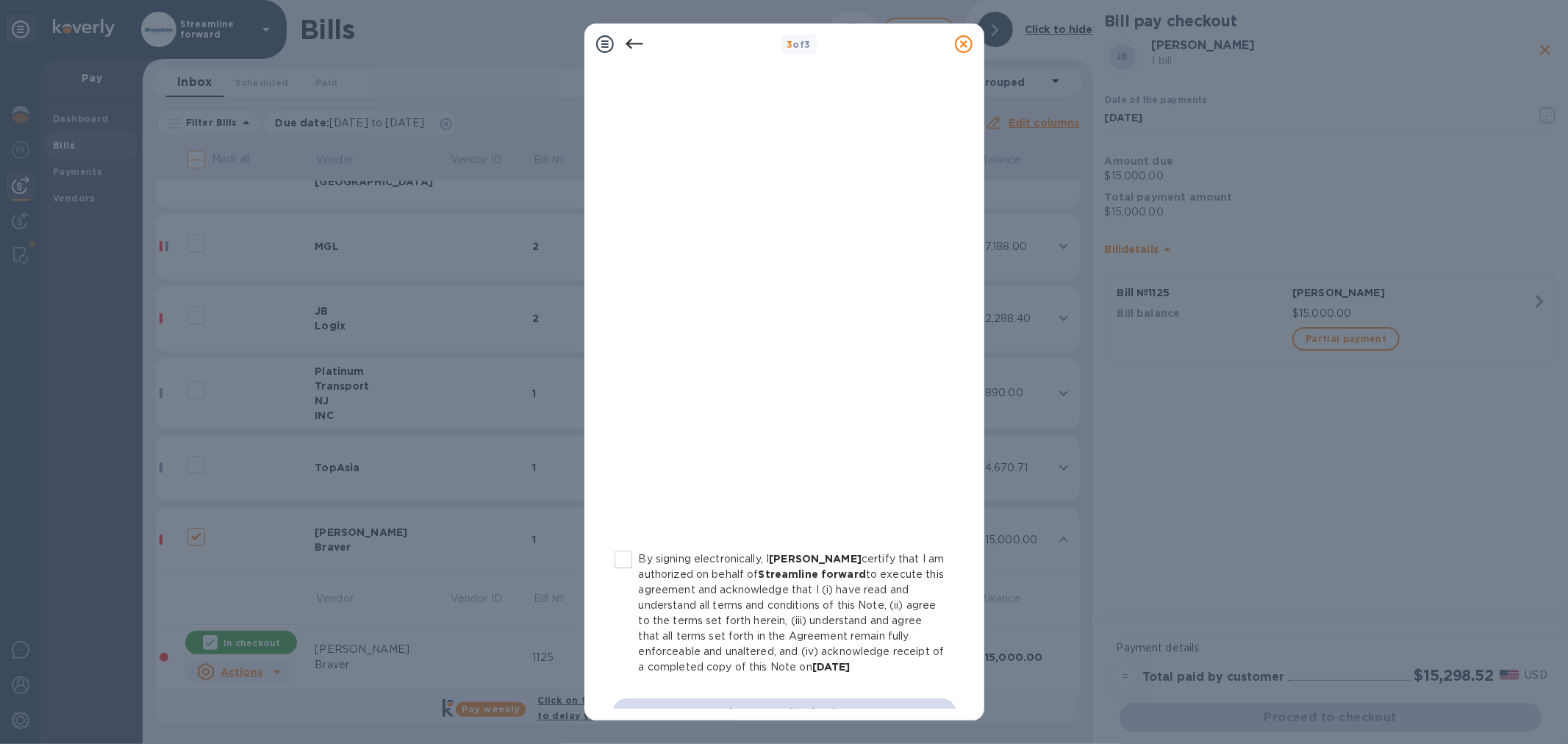
scroll to position [76, 0]
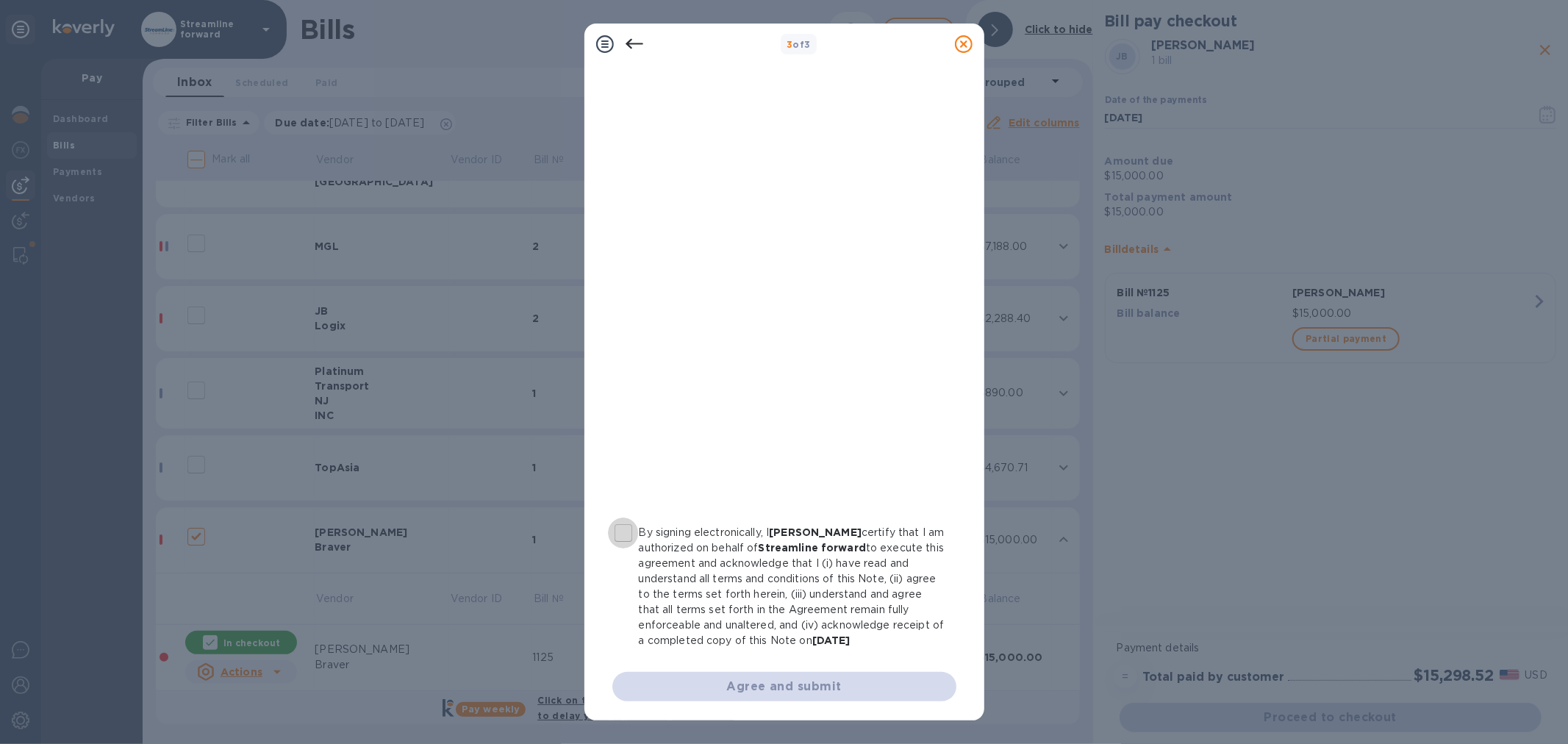
click at [624, 533] on input "By signing electronically, I R. Kohn certify that I am authorized on behalf of …" at bounding box center [623, 534] width 31 height 31
checkbox input "true"
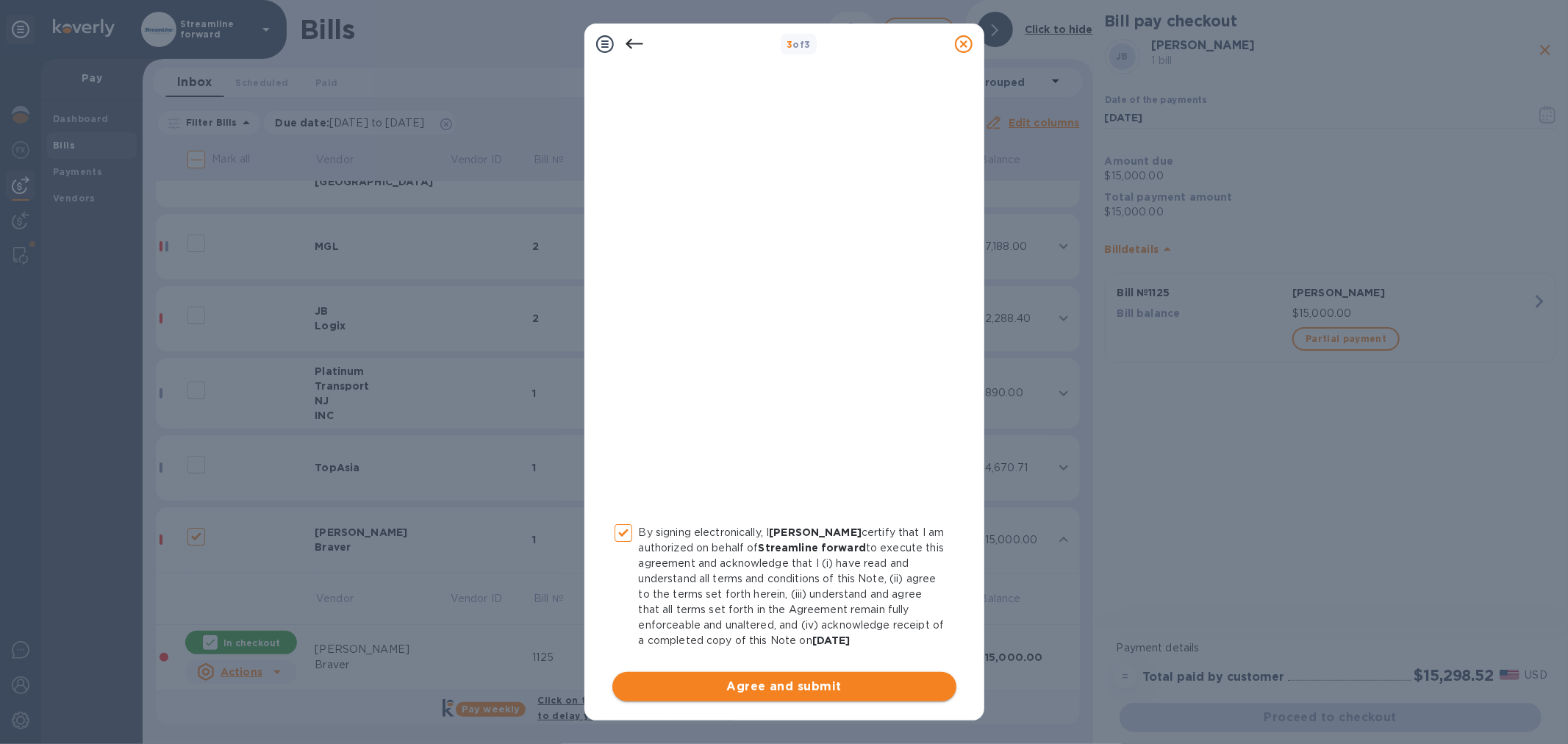
click at [765, 678] on span "Agree and submit" at bounding box center [784, 686] width 320 height 17
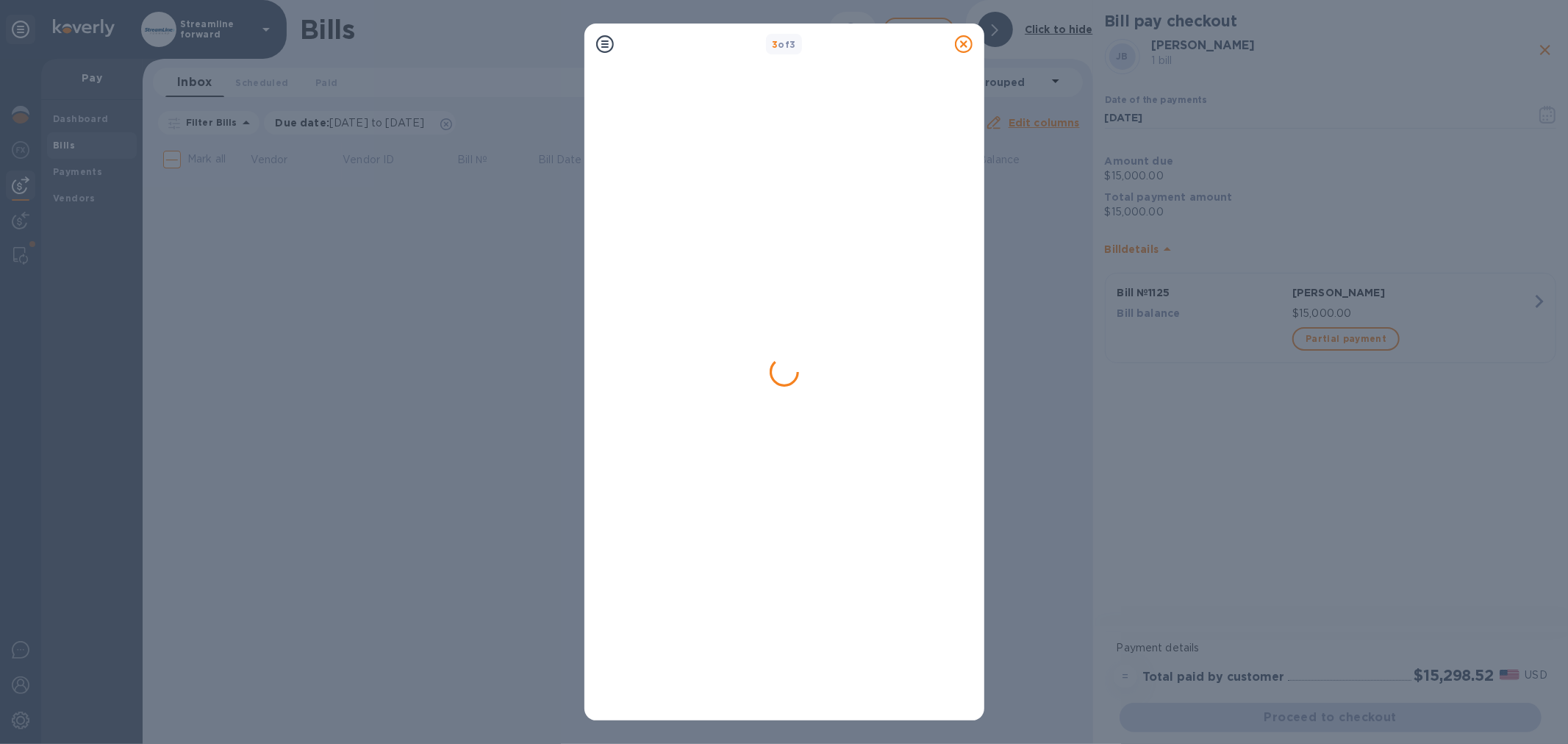
scroll to position [0, 0]
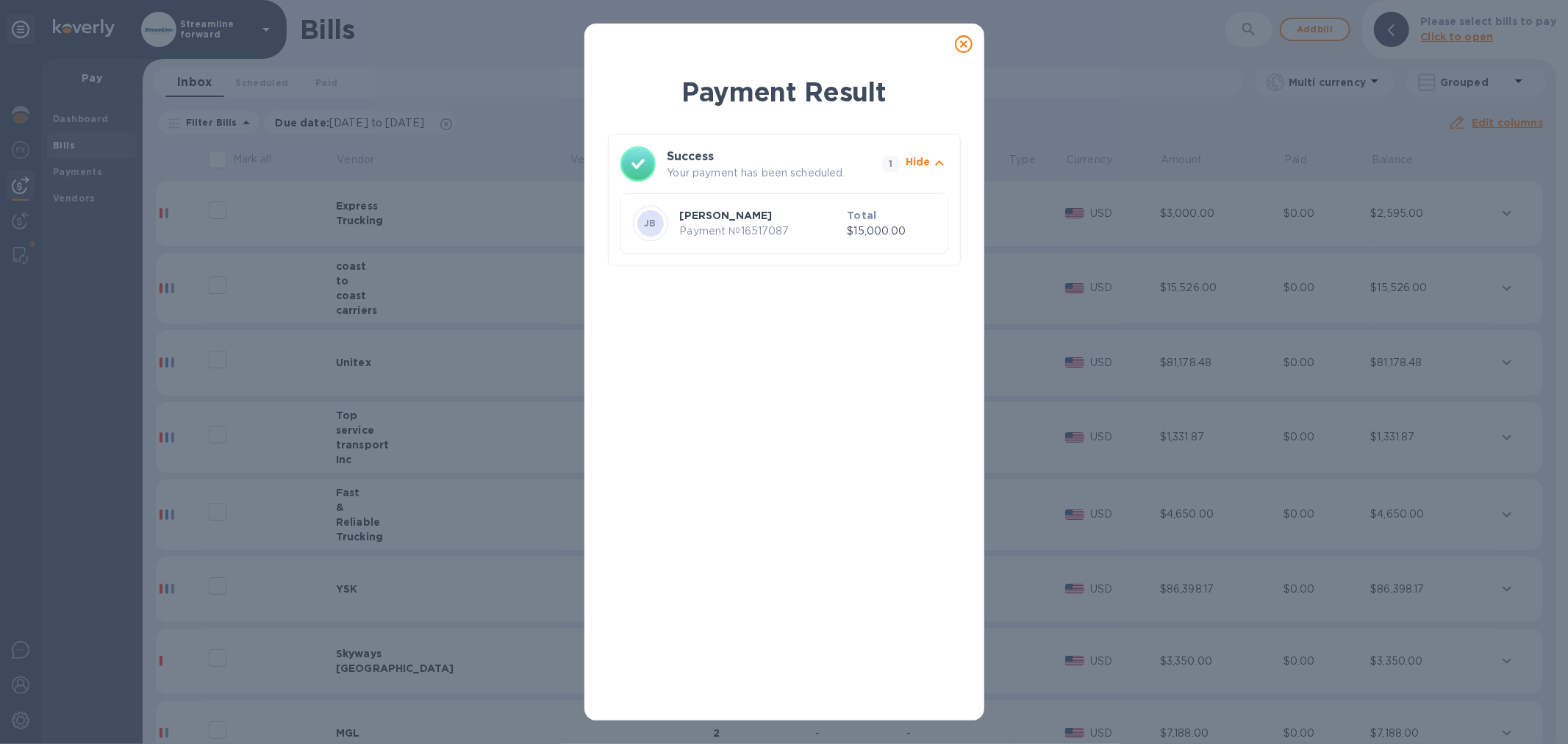
click at [964, 42] on icon at bounding box center [963, 43] width 17 height 17
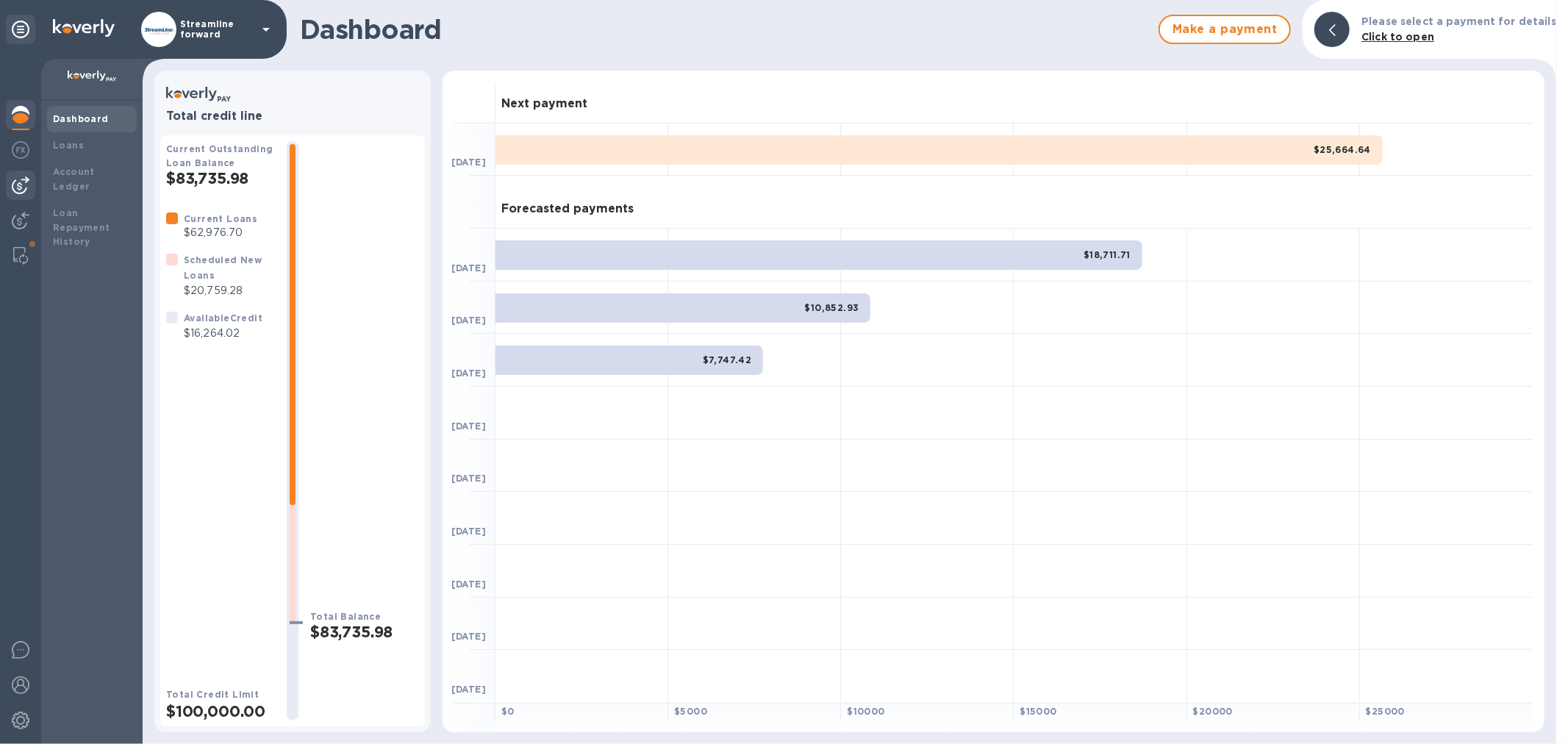
click at [18, 185] on img at bounding box center [20, 185] width 17 height 17
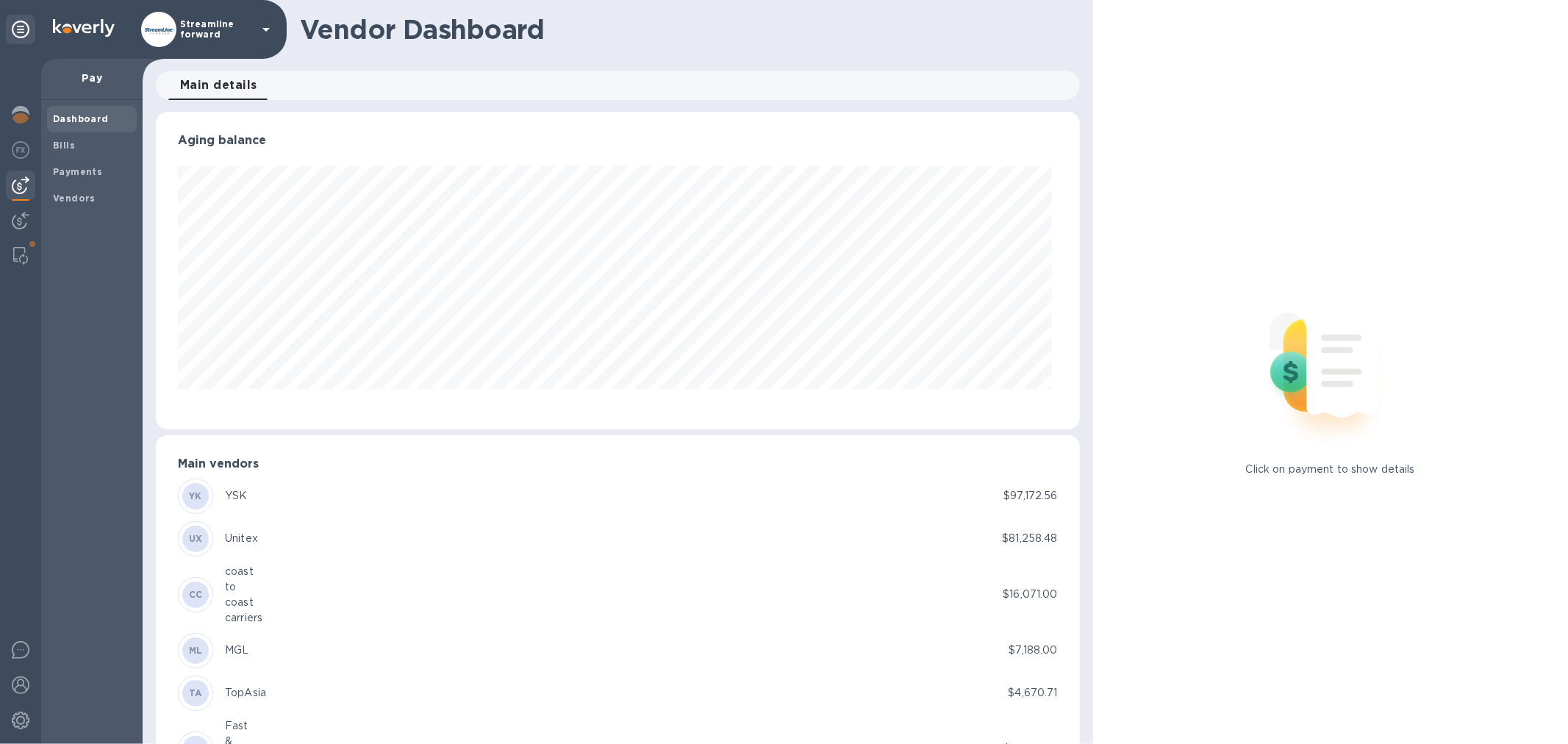
scroll to position [318, 917]
click at [74, 170] on b "Payments" at bounding box center [78, 172] width 50 height 11
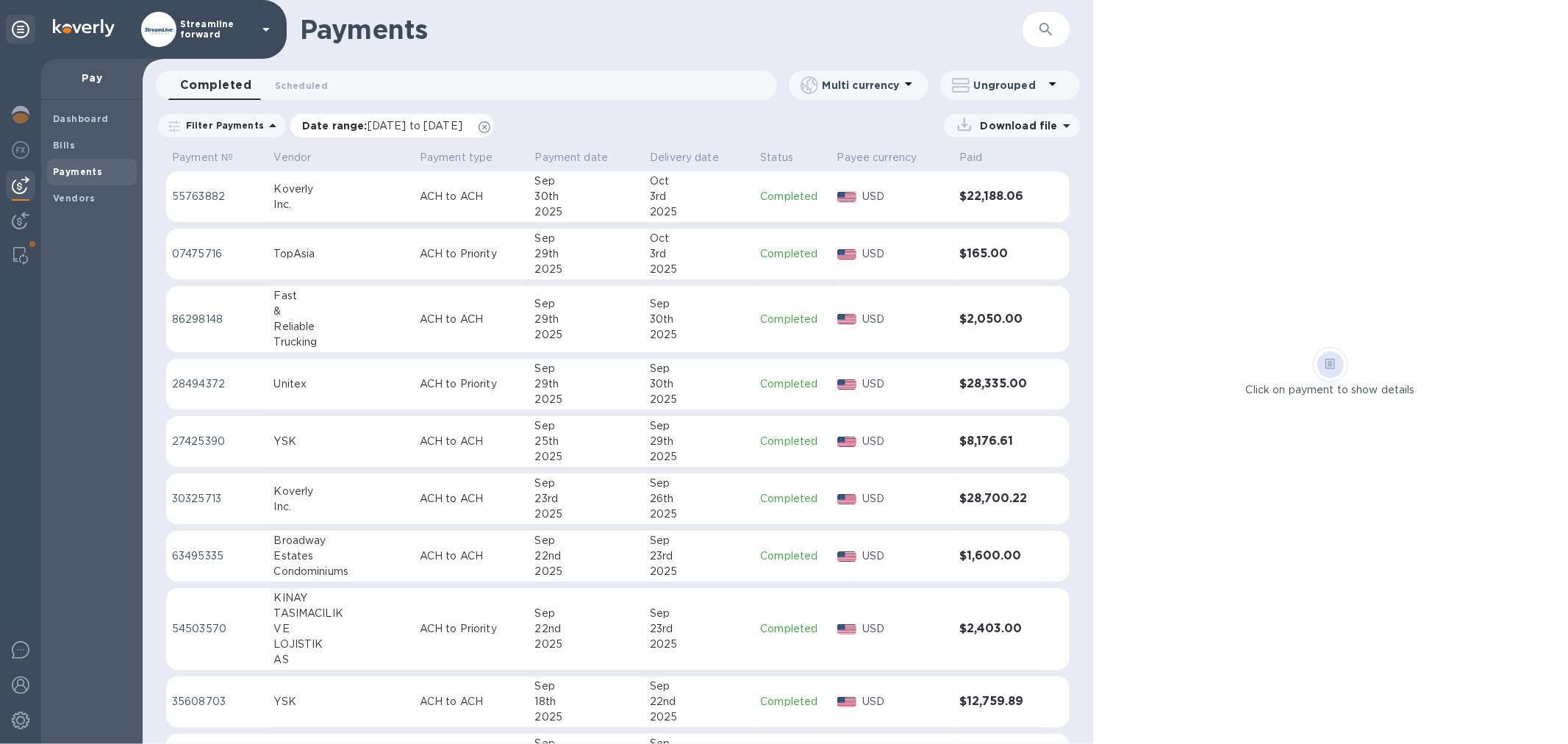
click at [490, 127] on icon at bounding box center [484, 127] width 12 height 12
click at [86, 139] on span "Bills" at bounding box center [92, 146] width 78 height 15
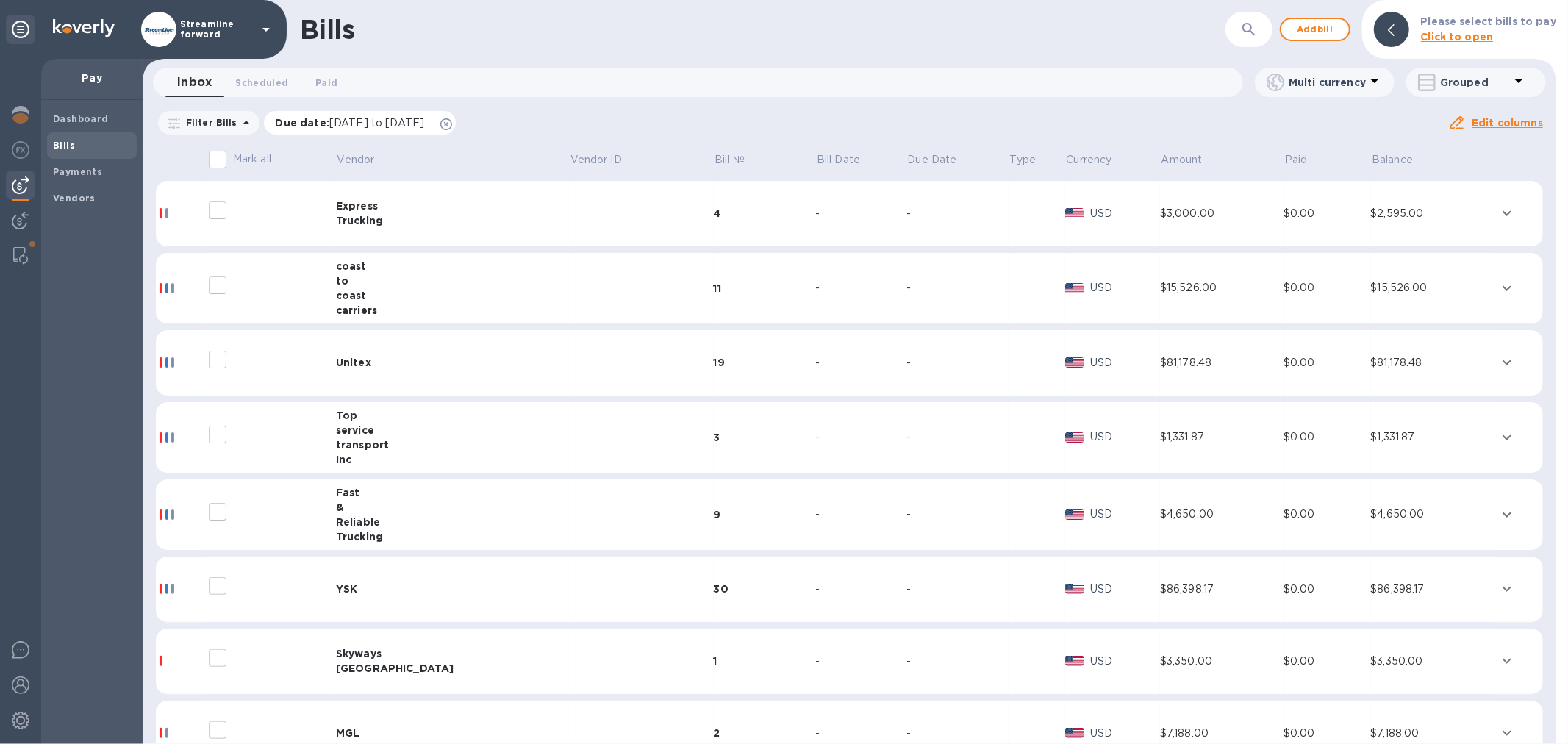
click at [452, 120] on icon at bounding box center [446, 124] width 12 height 12
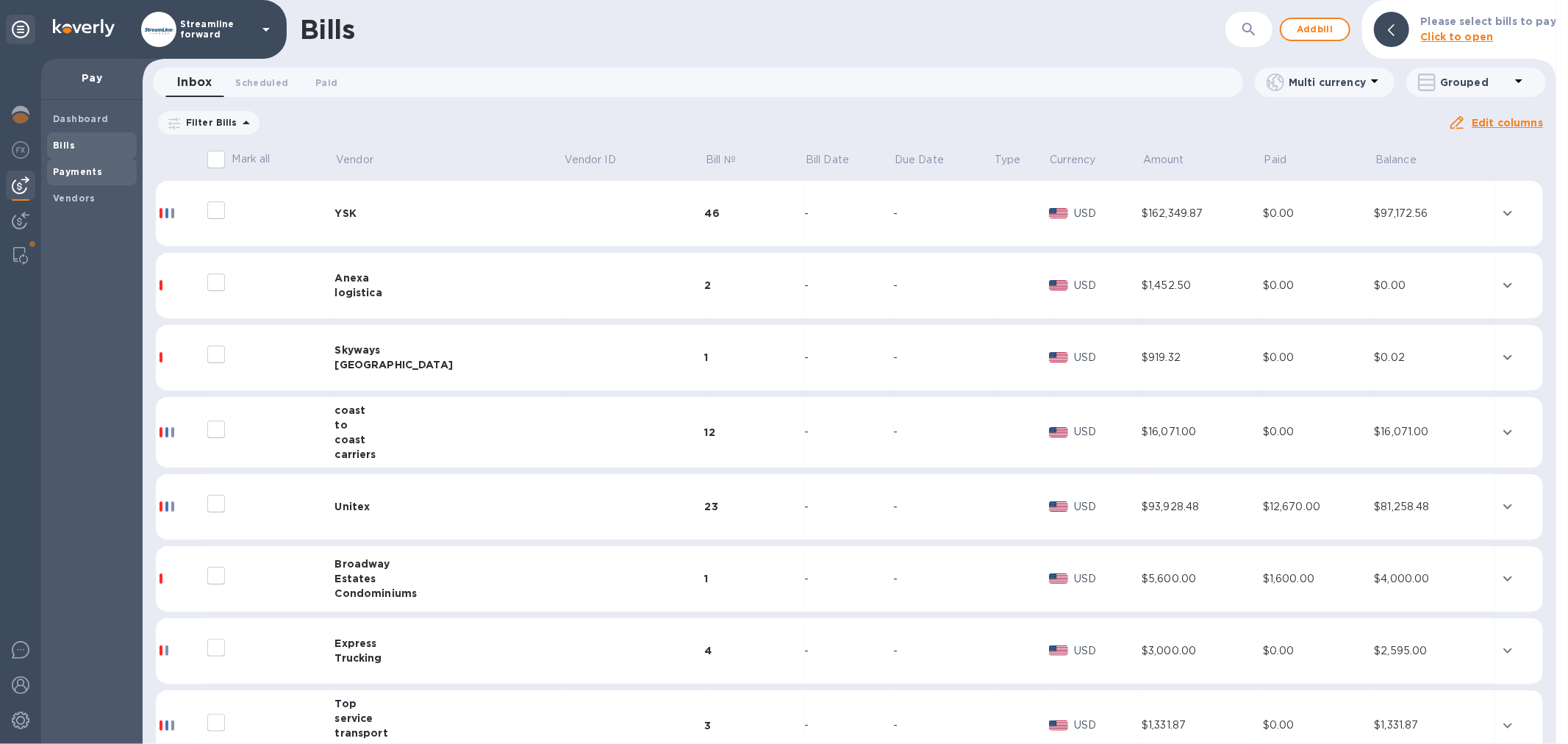
click at [84, 171] on b "Payments" at bounding box center [78, 172] width 50 height 11
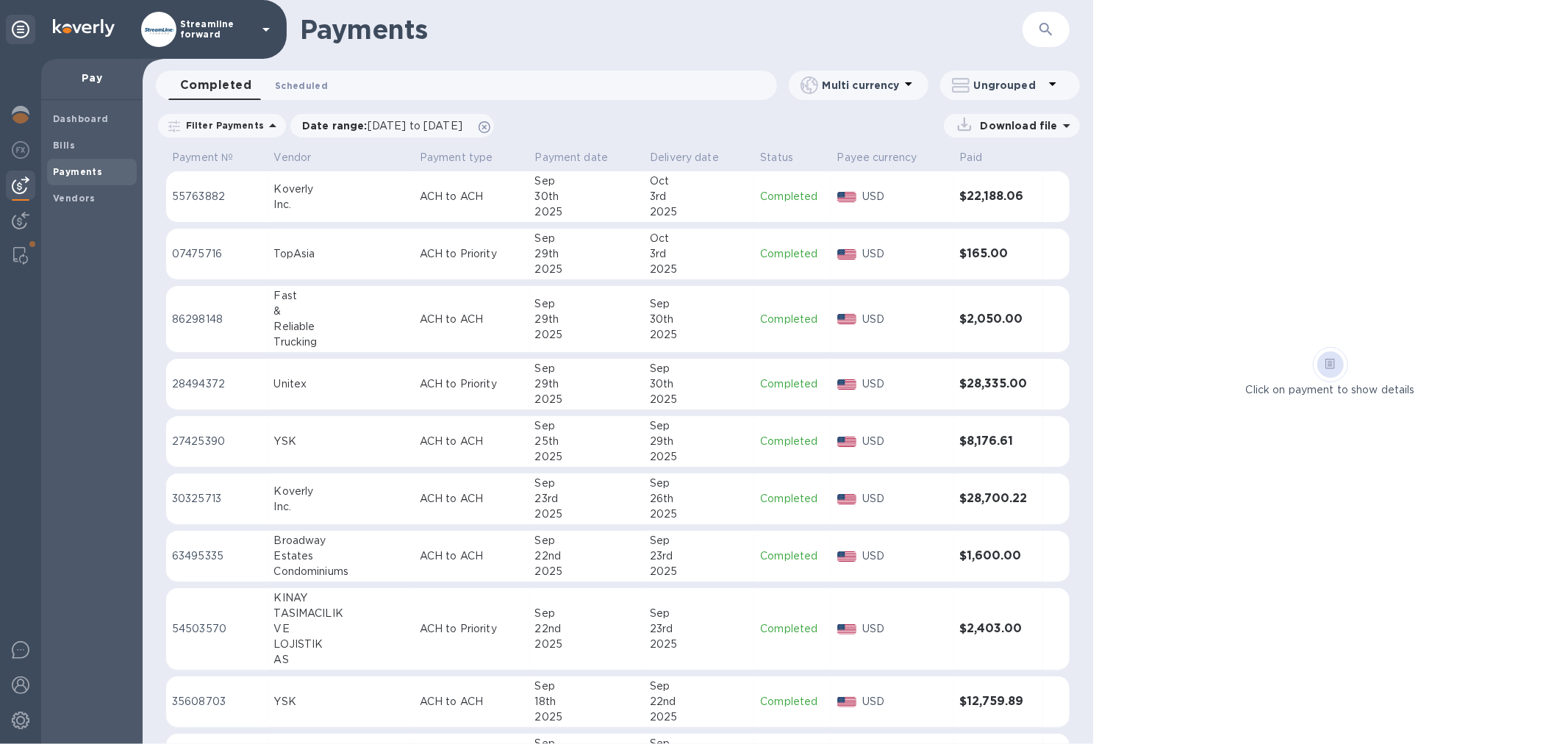
click at [310, 84] on span "Scheduled 0" at bounding box center [301, 85] width 53 height 16
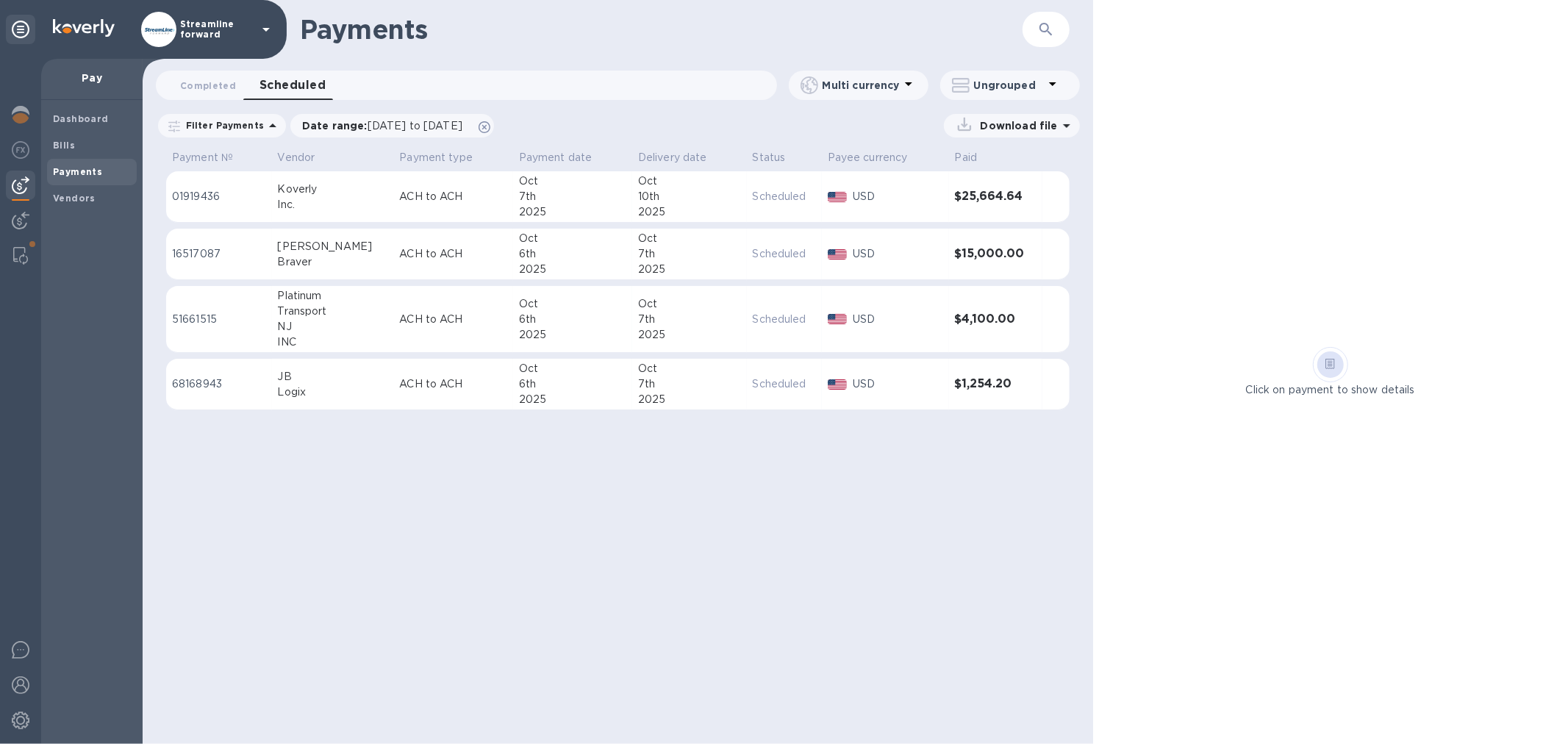
click at [555, 510] on div "Payments ​ Completed 0 Scheduled 0 Multi currency Ungrouped Filter Payments Dat…" at bounding box center [617, 372] width 950 height 744
click at [1052, 92] on icon at bounding box center [1052, 84] width 17 height 17
drag, startPoint x: 912, startPoint y: 449, endPoint x: 883, endPoint y: 323, distance: 129.3
click at [901, 396] on div at bounding box center [784, 372] width 1568 height 744
click at [263, 127] on icon at bounding box center [272, 125] width 17 height 17
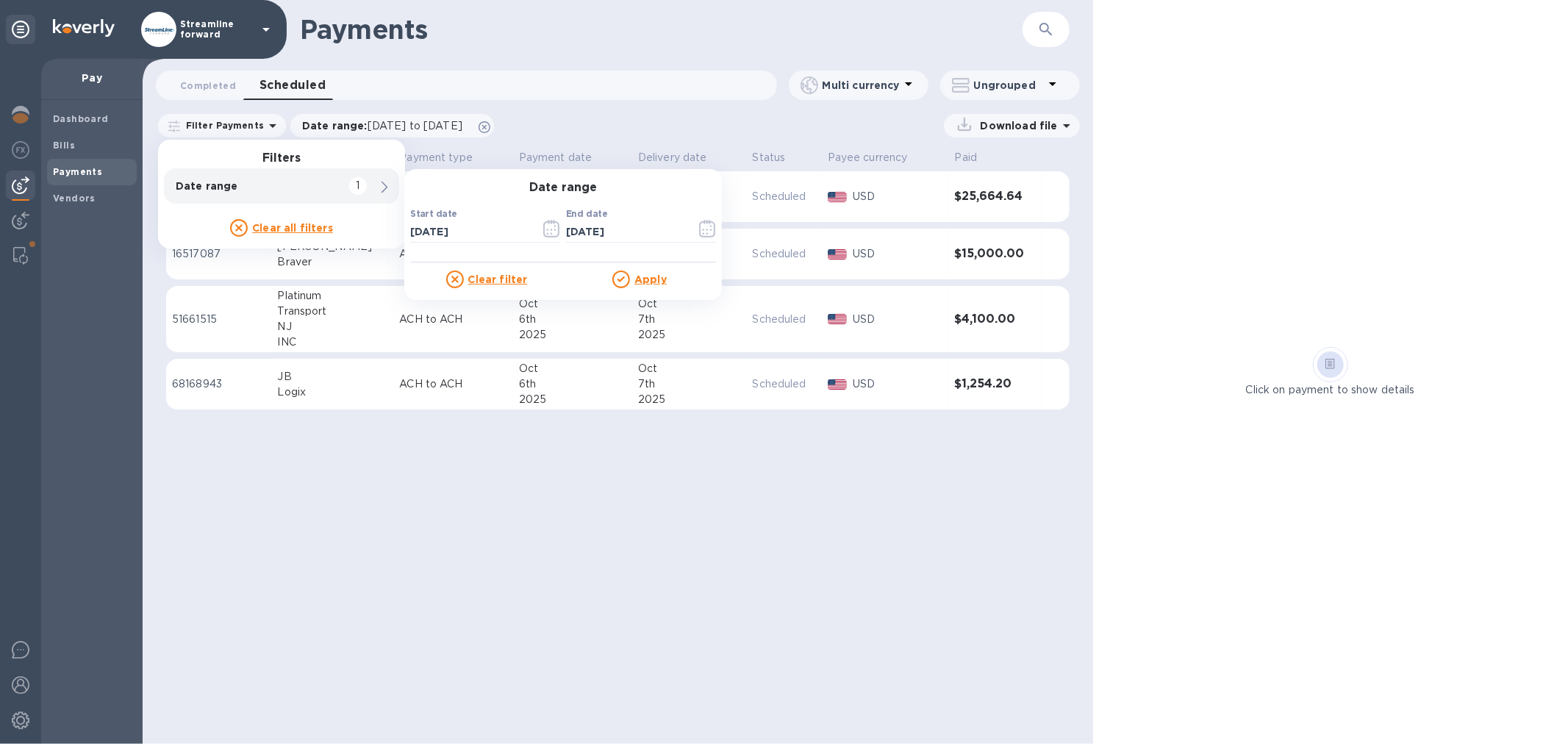
drag, startPoint x: 344, startPoint y: 491, endPoint x: 345, endPoint y: 480, distance: 11.0
click at [345, 489] on div "Payments ​ Completed 0 Scheduled 0 Multi currency Ungrouped Filter Payments Fil…" at bounding box center [617, 372] width 950 height 744
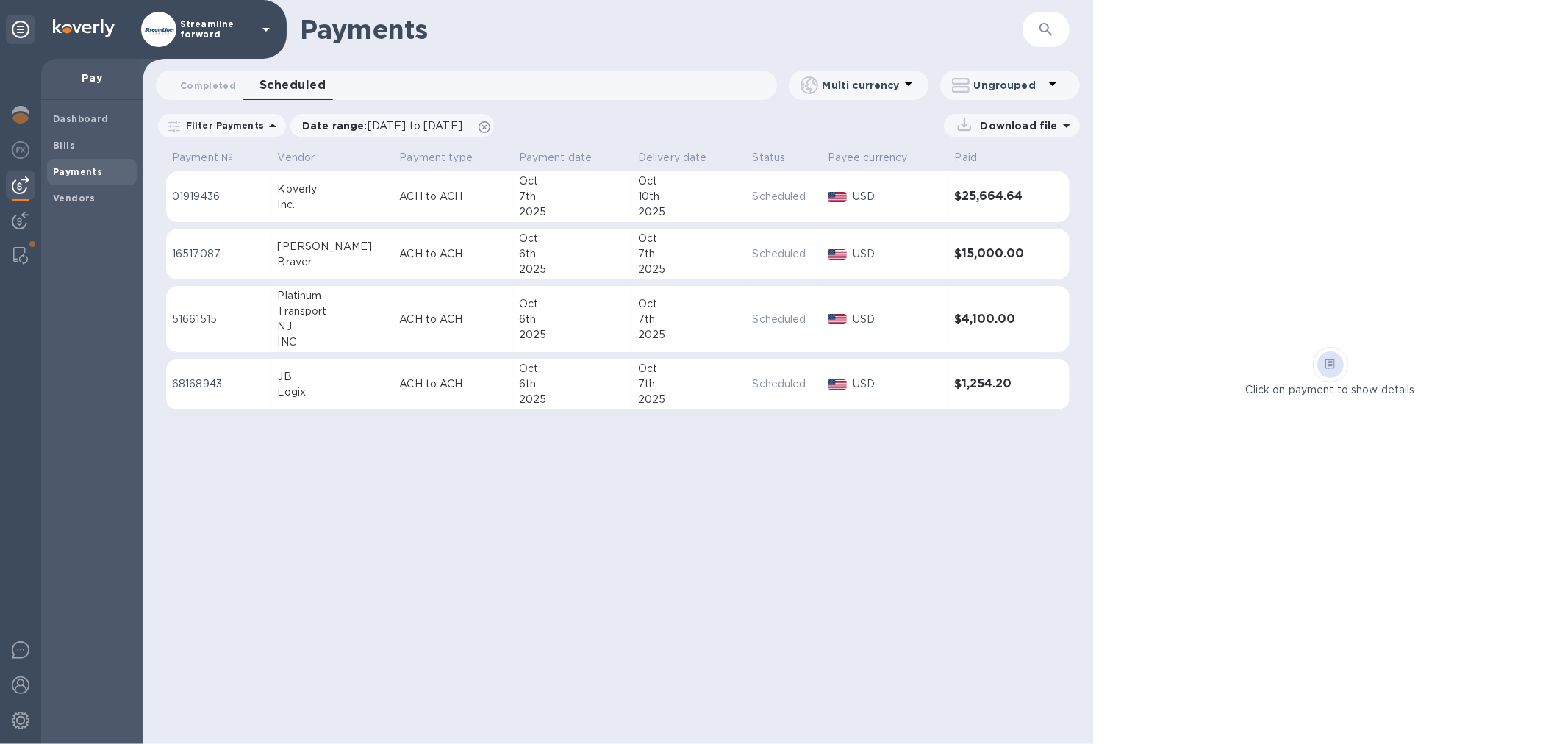
click at [1048, 126] on p "Download file" at bounding box center [1016, 126] width 83 height 15
click at [555, 248] on div "6th" at bounding box center [572, 254] width 107 height 16
